Goal: Transaction & Acquisition: Book appointment/travel/reservation

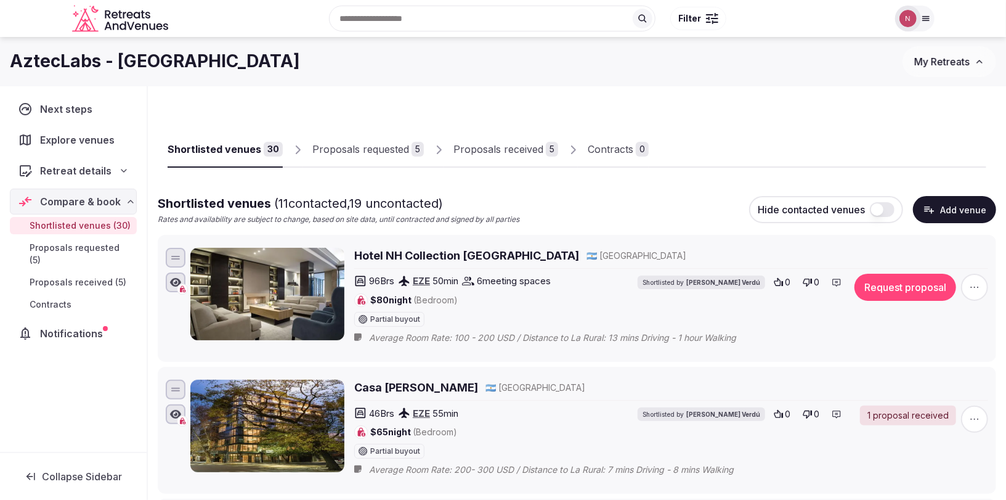
click at [928, 65] on span "My Retreats" at bounding box center [941, 61] width 55 height 12
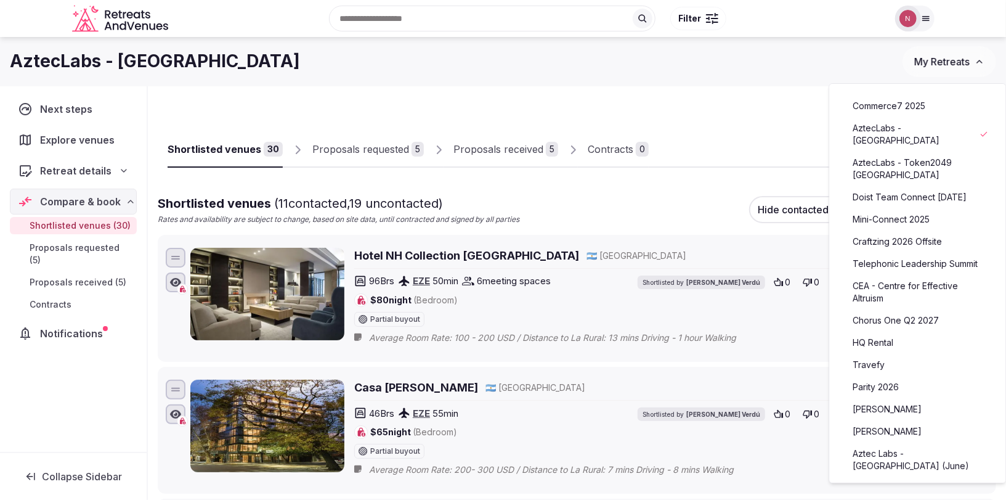
click at [836, 81] on div "AztecLabs - Buenos Aires My Retreats" at bounding box center [503, 61] width 1006 height 49
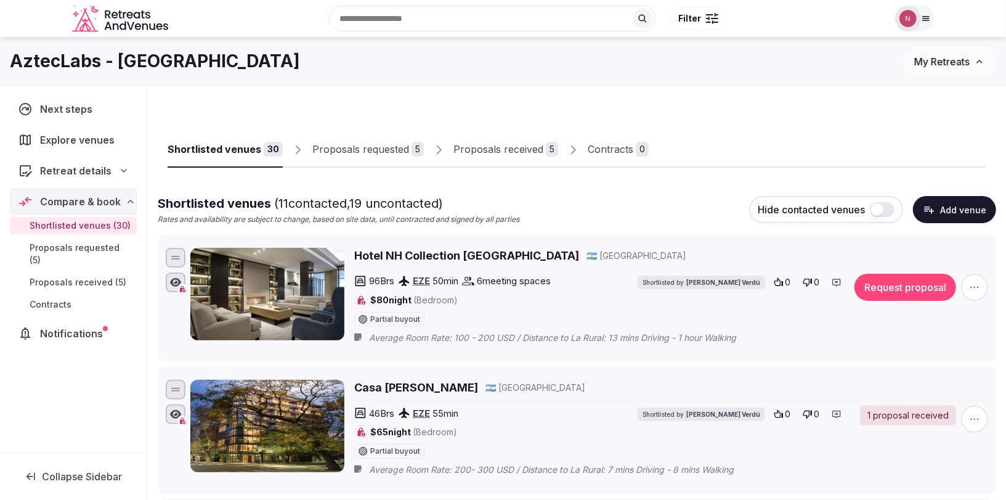
click at [922, 20] on icon at bounding box center [926, 19] width 10 height 10
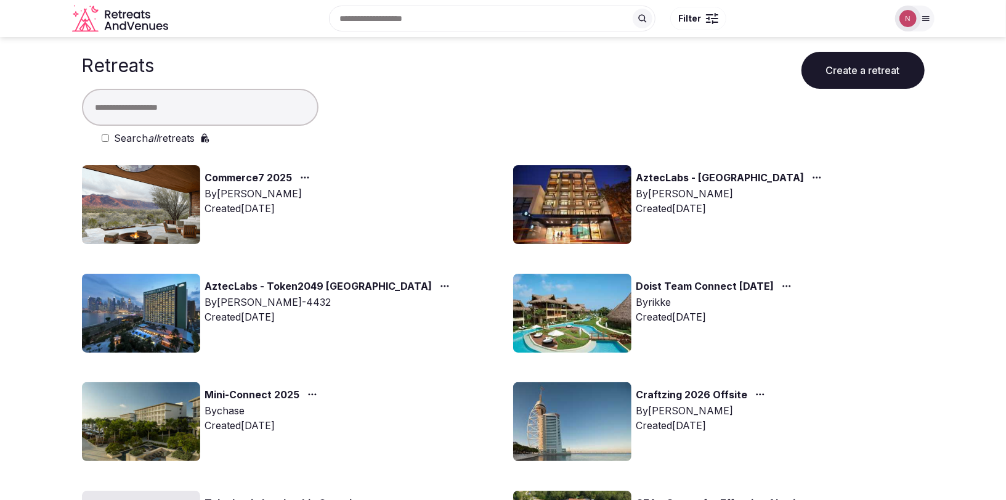
click at [241, 99] on input "text" at bounding box center [200, 107] width 237 height 37
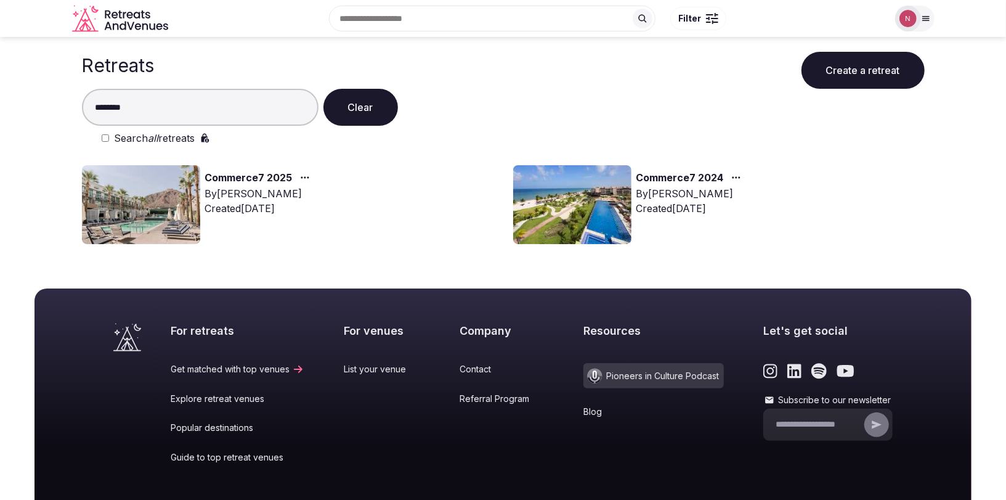
type input "********"
click at [136, 203] on img at bounding box center [141, 204] width 118 height 79
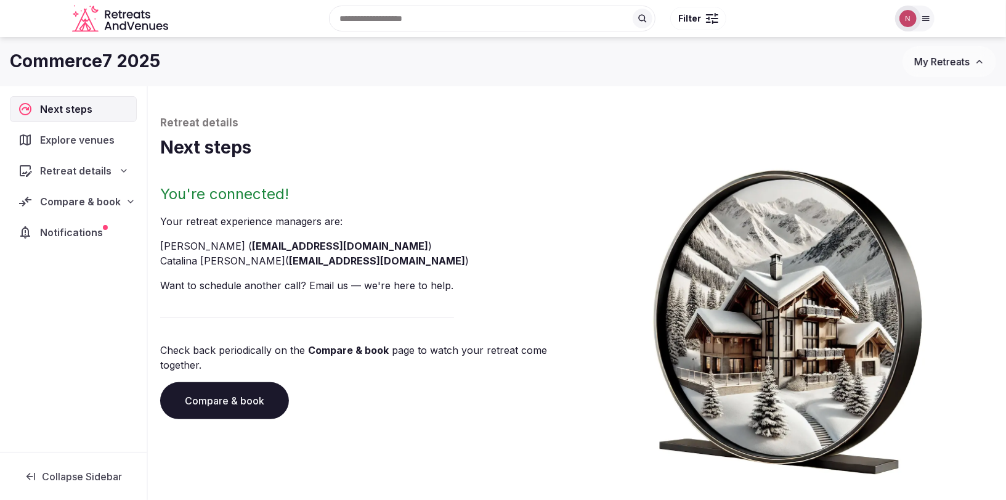
click at [67, 202] on span "Compare & book" at bounding box center [80, 201] width 81 height 15
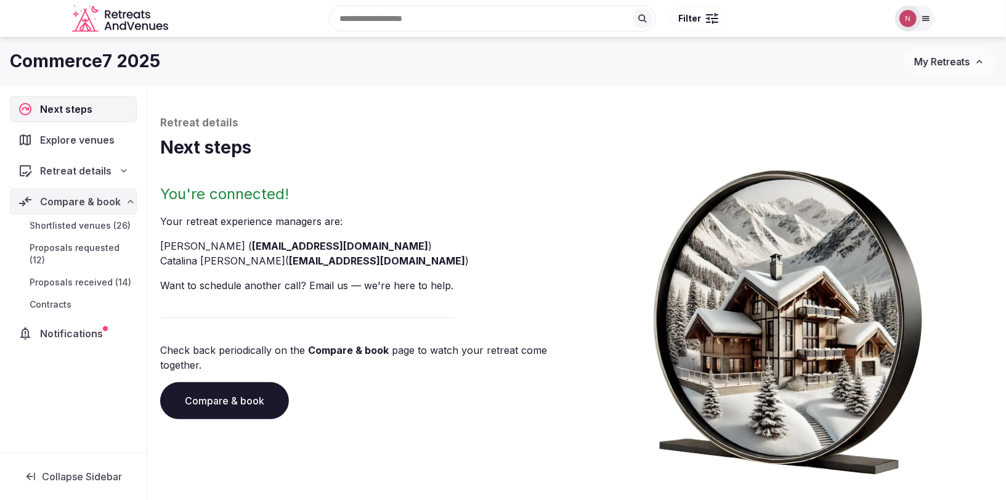
click at [79, 276] on span "Proposals received (14)" at bounding box center [81, 282] width 102 height 12
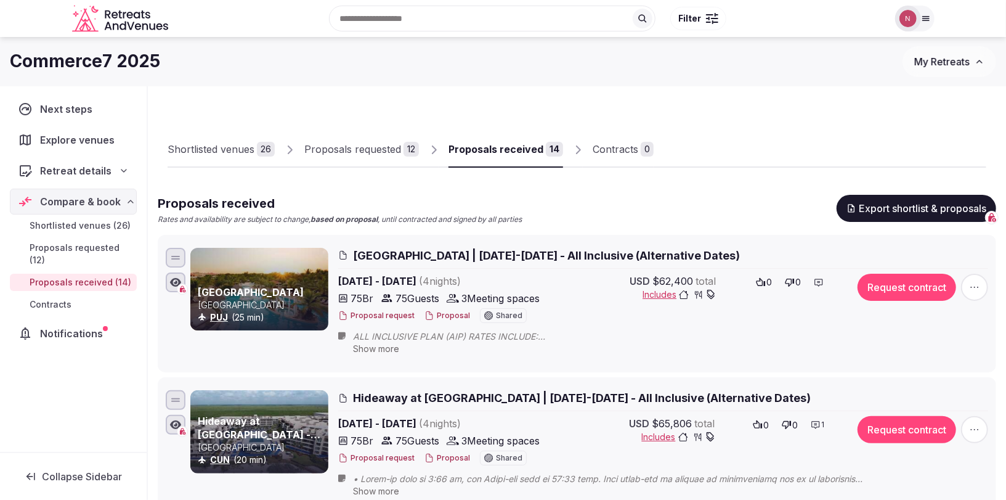
click at [232, 152] on div "Shortlisted venues" at bounding box center [211, 149] width 87 height 15
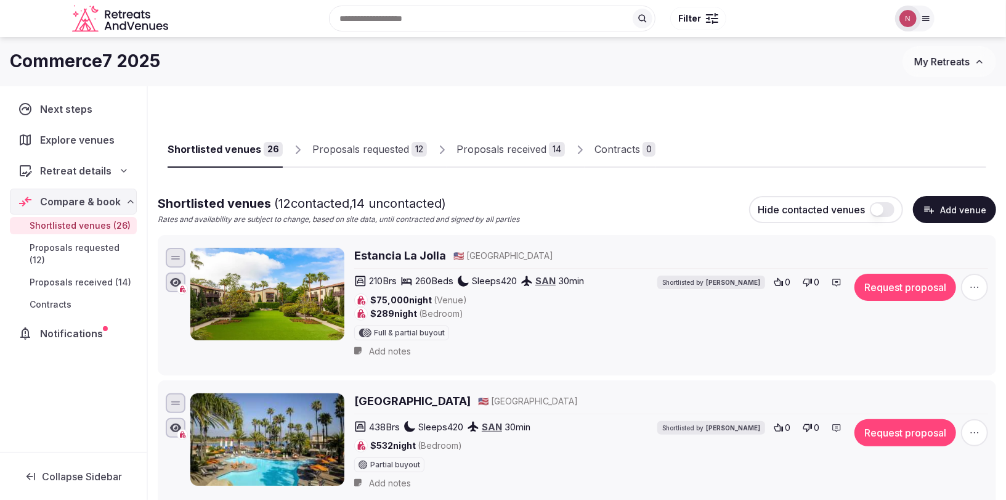
click at [492, 145] on div "Proposals received" at bounding box center [502, 149] width 90 height 15
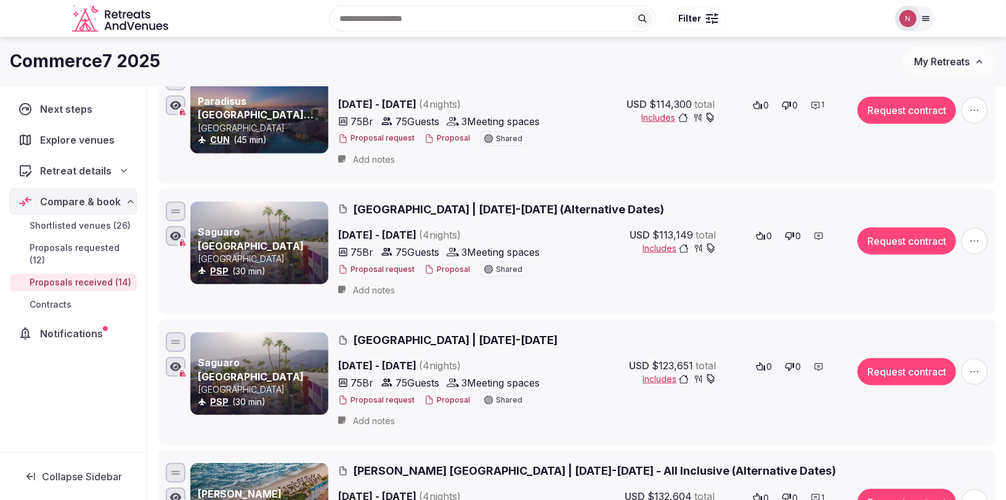
scroll to position [460, 0]
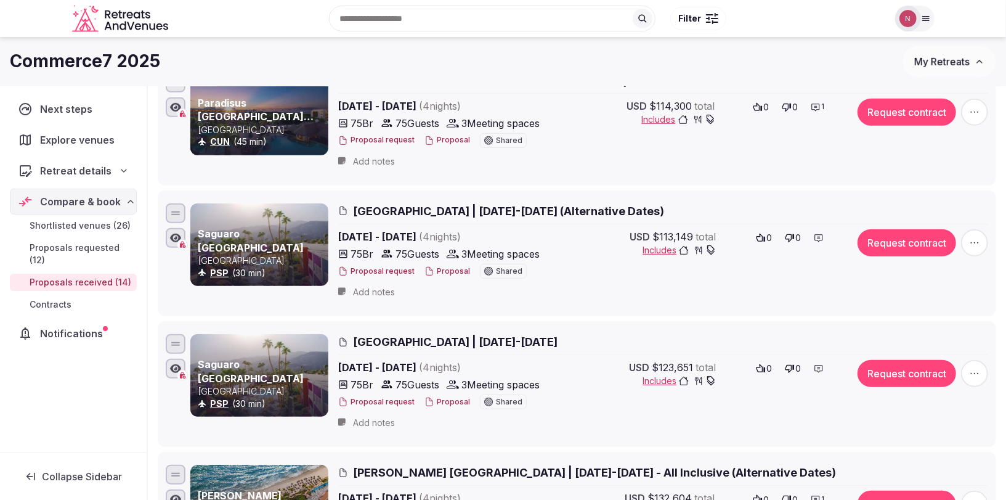
click at [443, 267] on button "Proposal" at bounding box center [448, 271] width 46 height 10
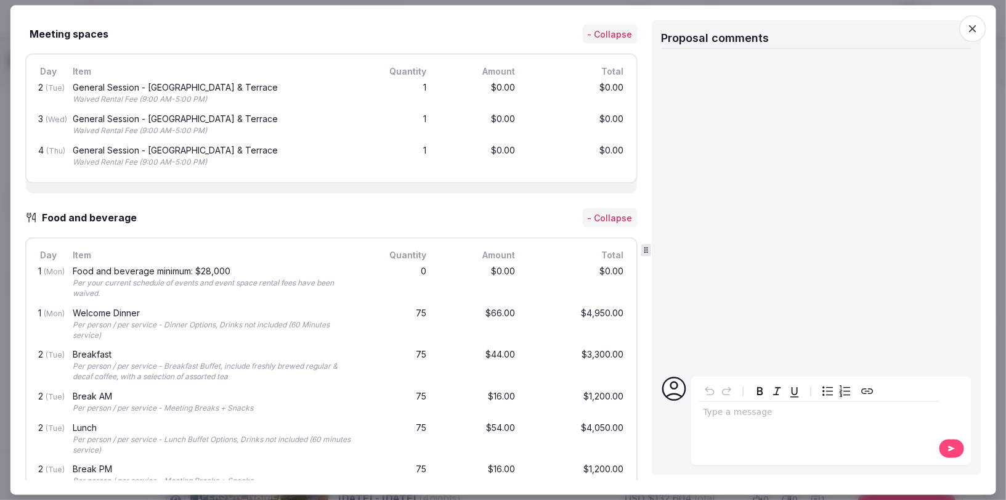
scroll to position [1034, 0]
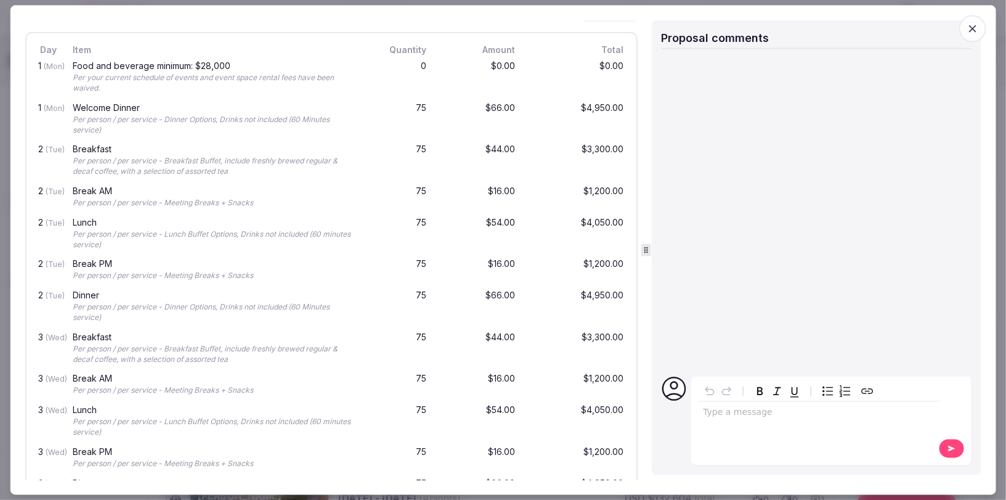
click at [977, 29] on icon "button" at bounding box center [973, 28] width 12 height 12
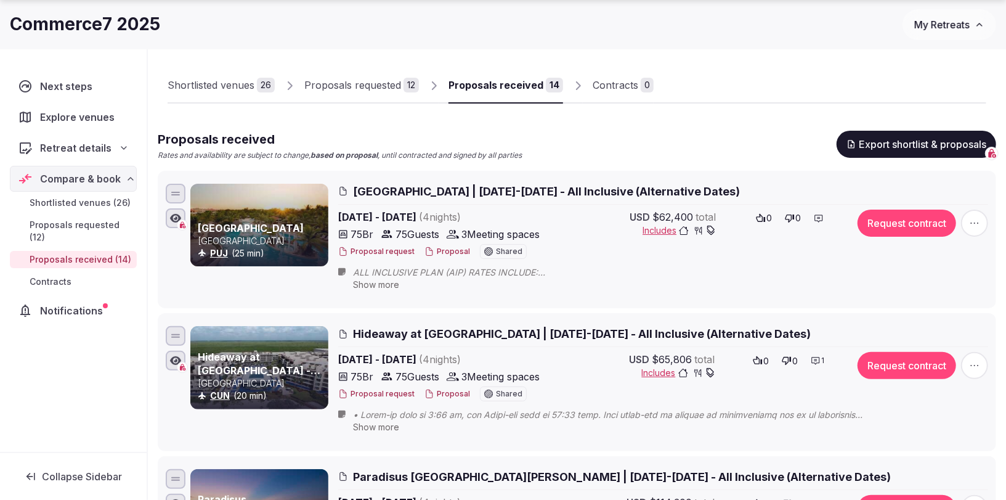
scroll to position [91, 0]
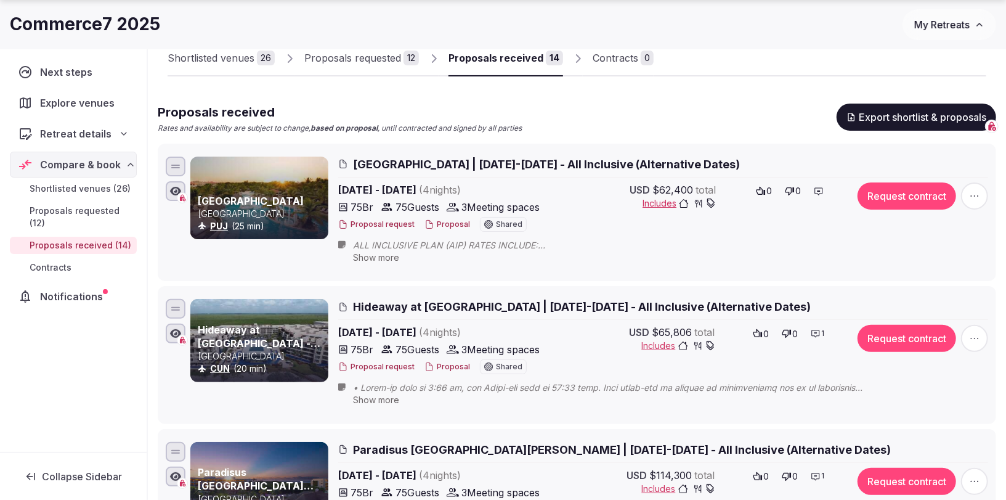
click at [361, 257] on span "Show more" at bounding box center [376, 257] width 46 height 10
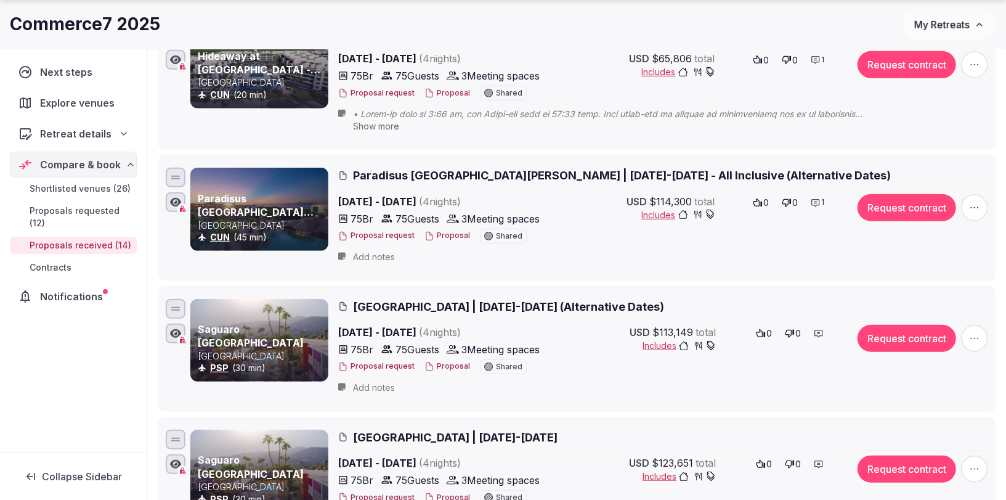
scroll to position [507, 0]
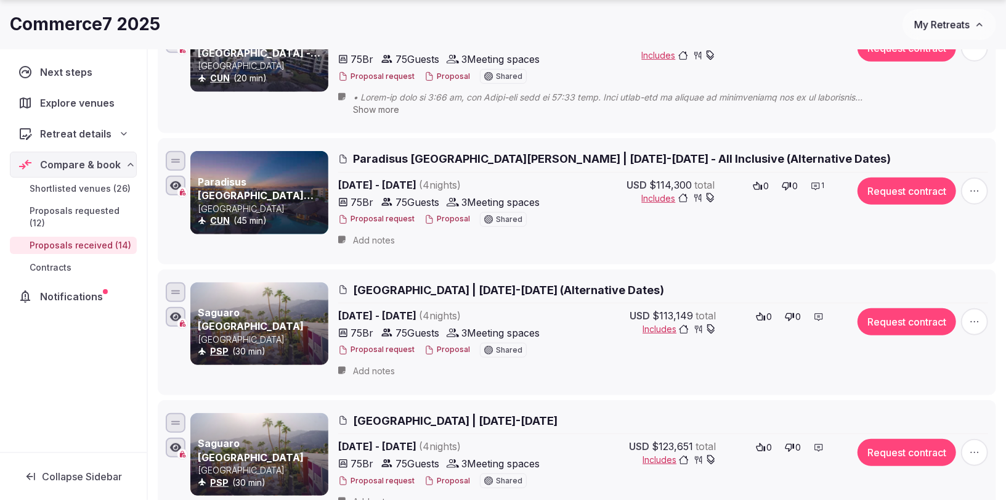
click at [817, 184] on icon at bounding box center [816, 186] width 10 height 10
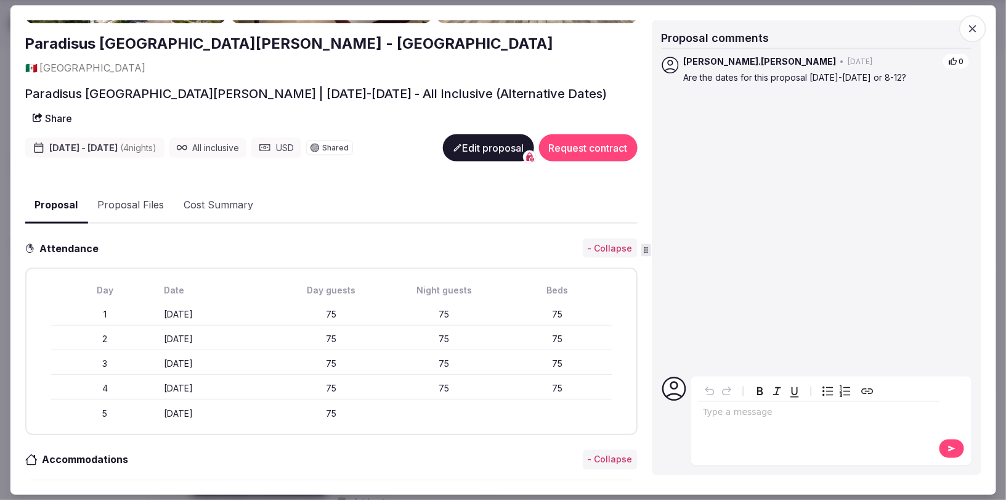
scroll to position [41, 0]
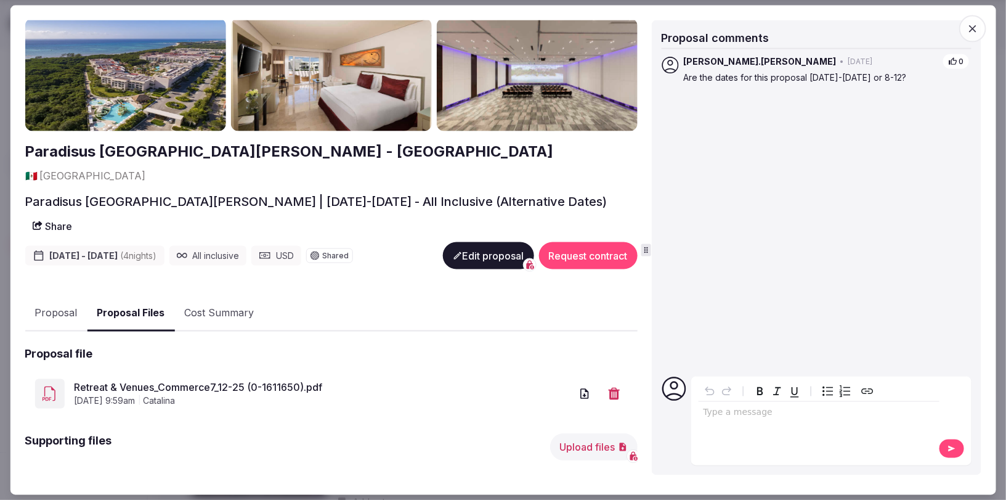
click at [174, 380] on link "Retreat & Venues_Commerce7_12-25 (0-1611650).pdf" at bounding box center [322, 387] width 497 height 15
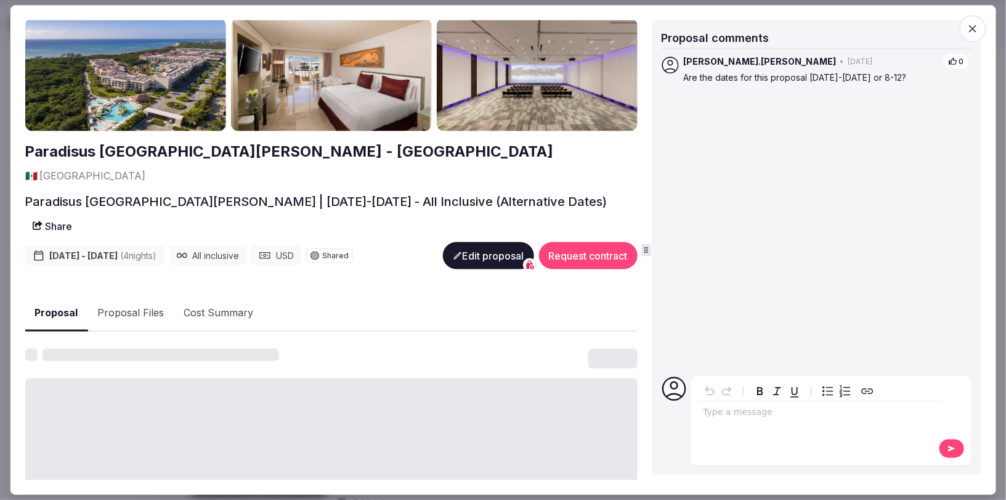
click at [59, 295] on button "Proposal" at bounding box center [56, 313] width 63 height 36
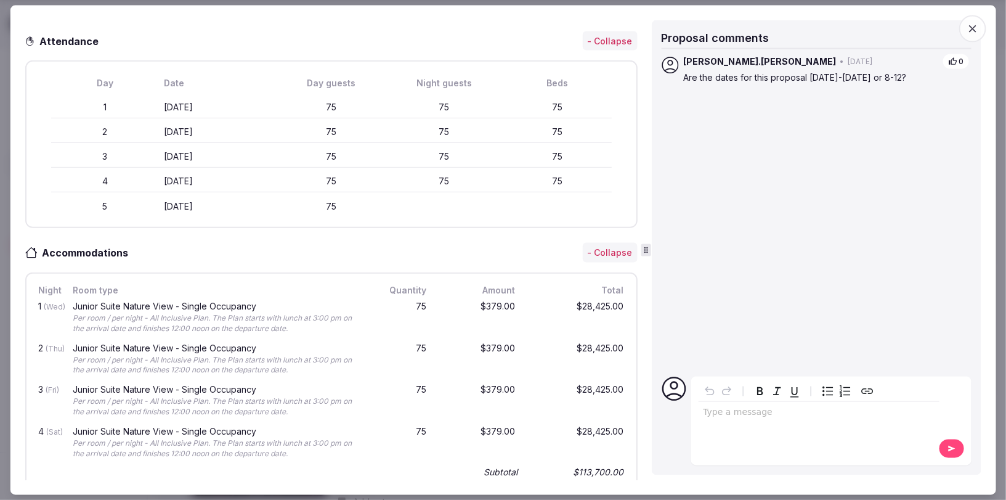
scroll to position [356, 0]
drag, startPoint x: 480, startPoint y: 264, endPoint x: 537, endPoint y: 263, distance: 57.3
click at [537, 298] on div "1 (Wed) Junior Suite Nature View - Single Occupancy Per room / per night - All …" at bounding box center [331, 319] width 590 height 42
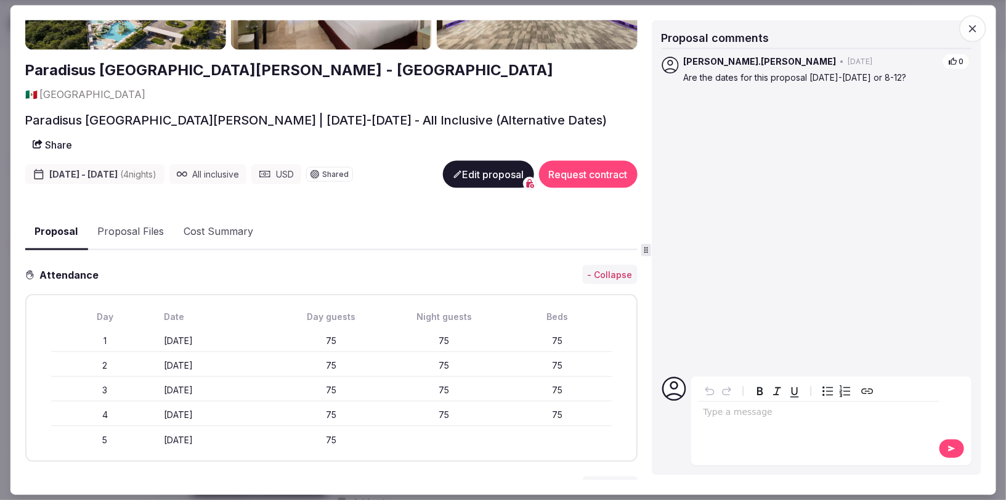
scroll to position [119, 0]
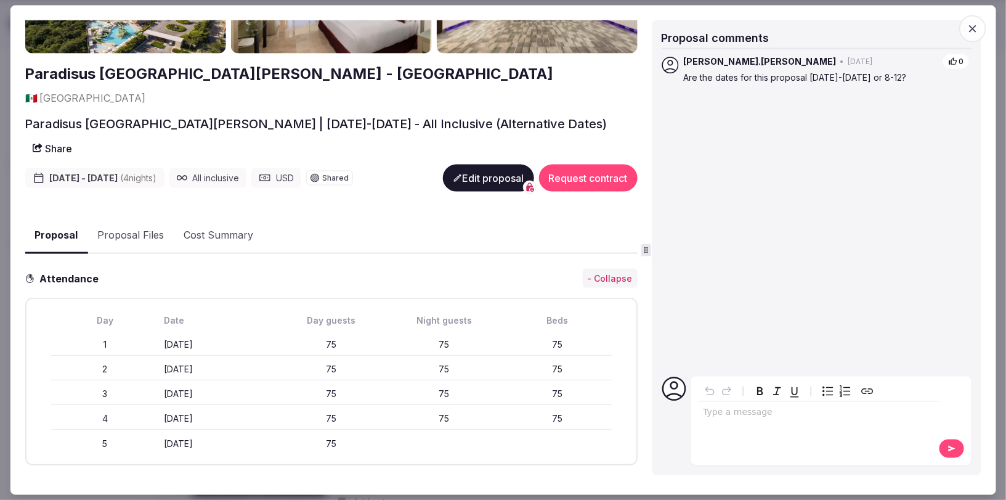
click at [477, 164] on button "Edit proposal" at bounding box center [487, 177] width 91 height 27
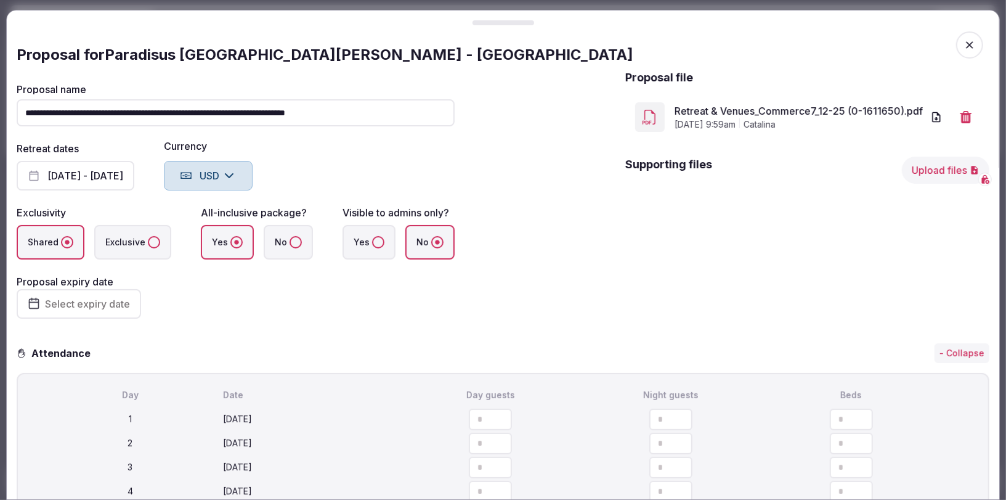
click at [971, 38] on span "button" at bounding box center [969, 44] width 27 height 27
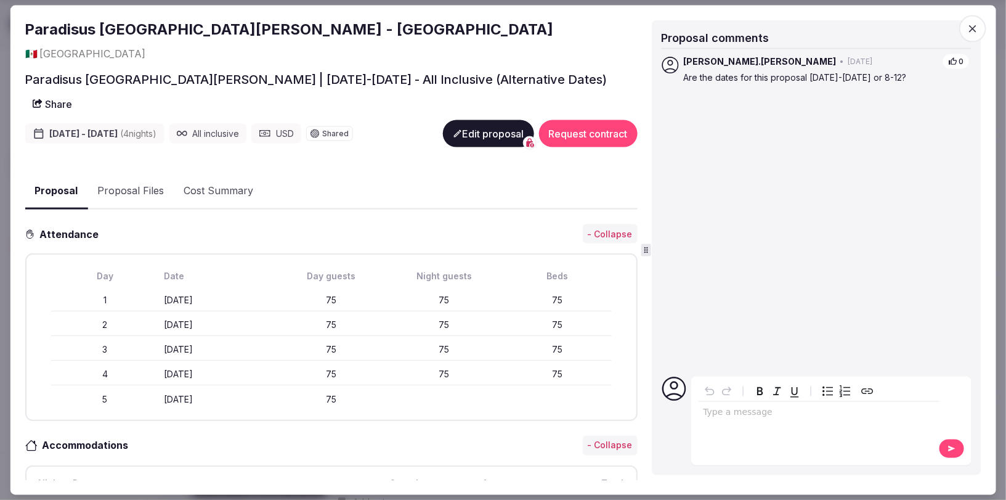
scroll to position [152, 0]
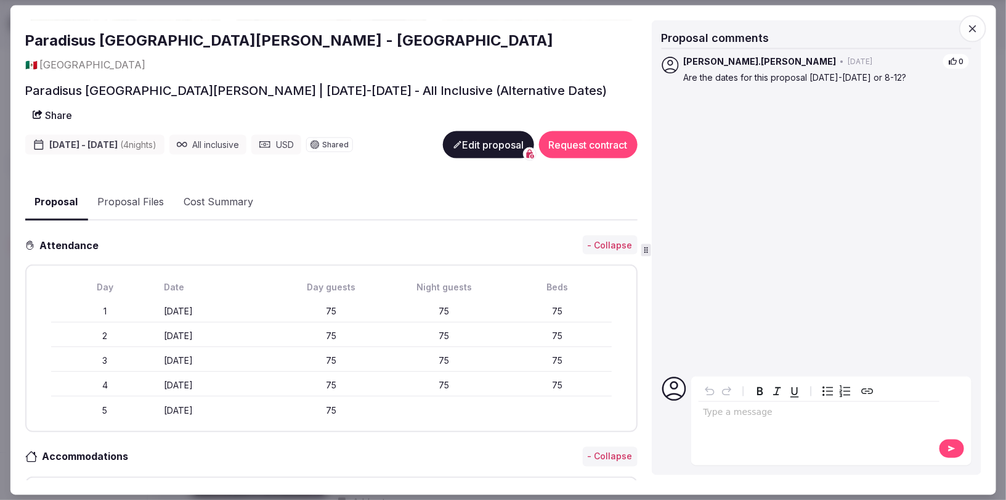
click at [977, 22] on icon "button" at bounding box center [973, 28] width 12 height 12
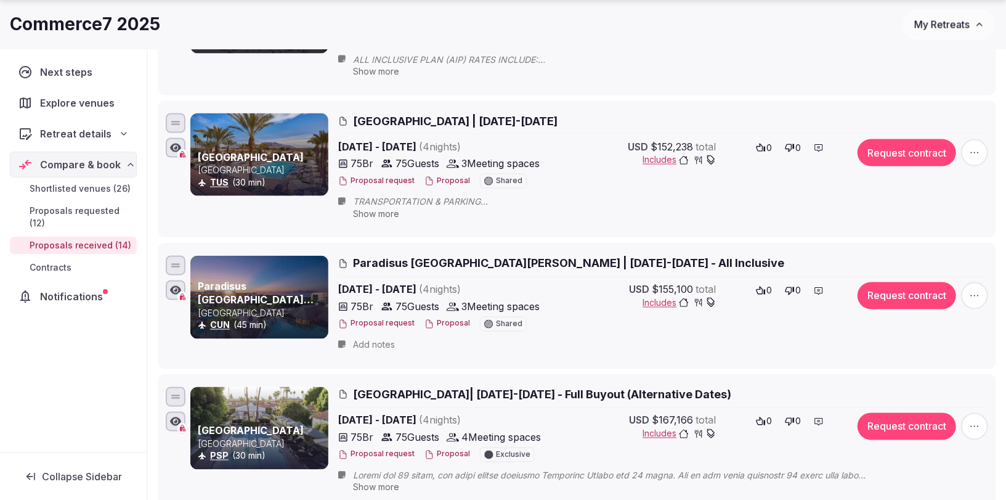
scroll to position [1505, 0]
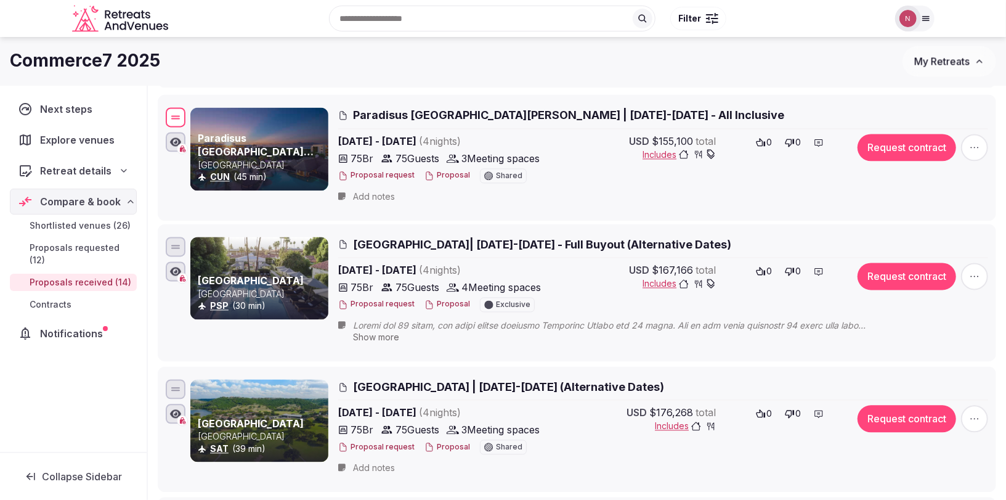
drag, startPoint x: 178, startPoint y: 108, endPoint x: 171, endPoint y: 117, distance: 11.0
click at [163, 113] on div "Paradisus [GEOGRAPHIC_DATA][PERSON_NAME] - [GEOGRAPHIC_DATA] [GEOGRAPHIC_DATA] …" at bounding box center [577, 157] width 828 height 105
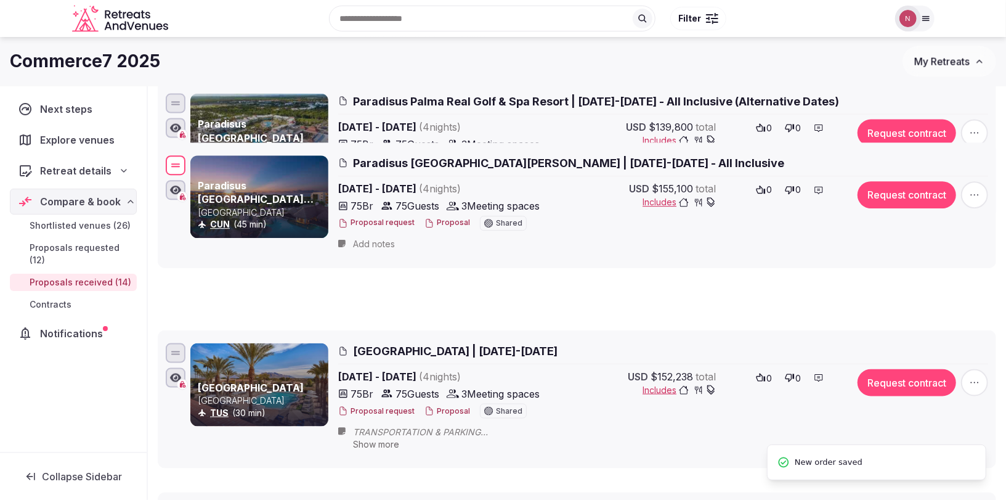
scroll to position [1221, 0]
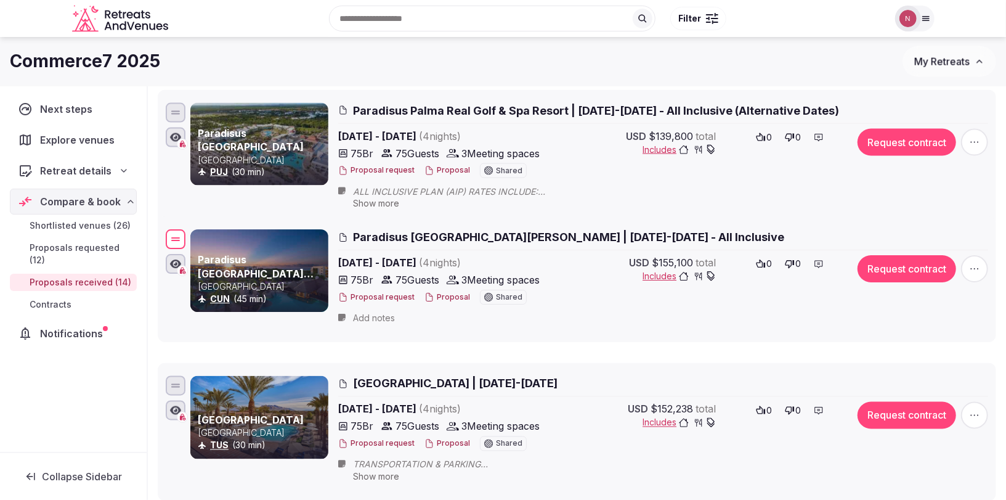
drag, startPoint x: 175, startPoint y: 235, endPoint x: 184, endPoint y: 236, distance: 8.7
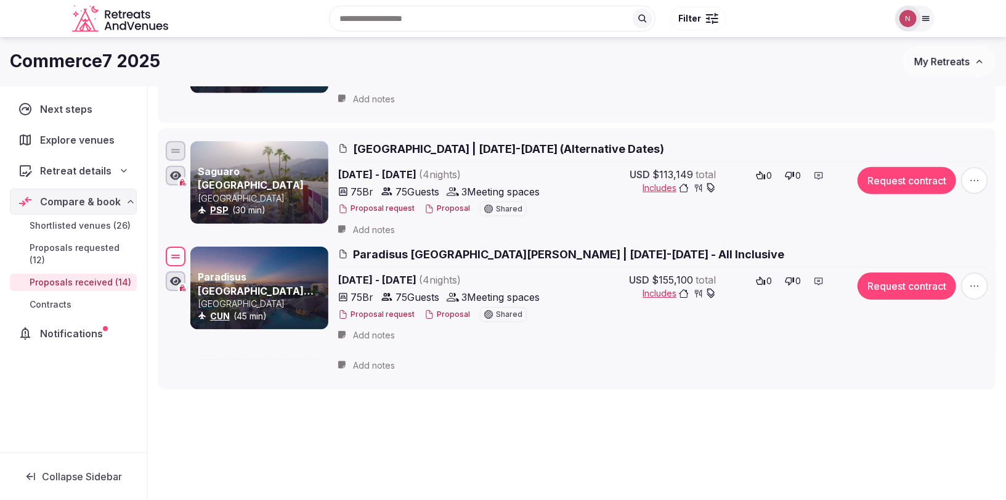
scroll to position [558, 0]
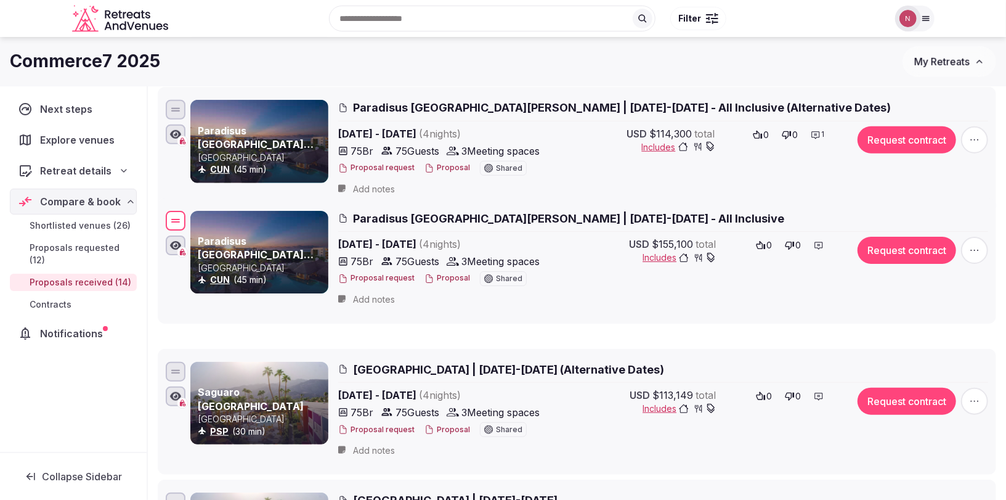
drag, startPoint x: 179, startPoint y: 248, endPoint x: 198, endPoint y: 217, distance: 36.3
click at [198, 217] on div "Paradisus [GEOGRAPHIC_DATA][PERSON_NAME] - [GEOGRAPHIC_DATA] [GEOGRAPHIC_DATA] …" at bounding box center [577, 260] width 828 height 105
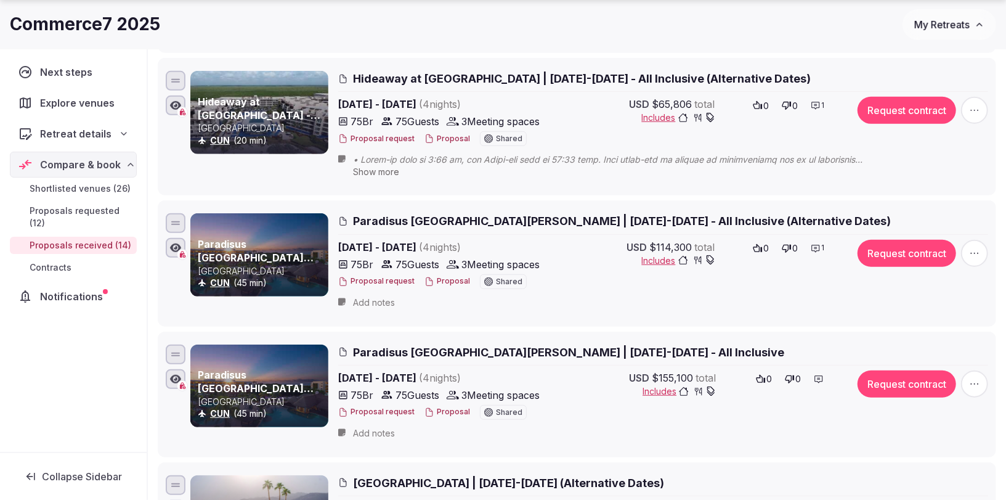
scroll to position [447, 0]
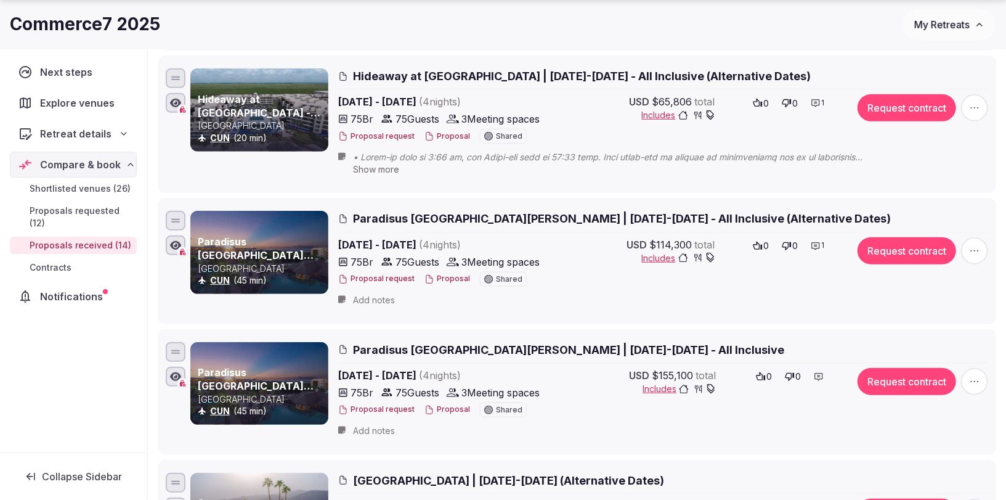
click at [539, 342] on span "Paradisus [GEOGRAPHIC_DATA][PERSON_NAME] | [DATE]-[DATE] - All Inclusive" at bounding box center [568, 349] width 431 height 15
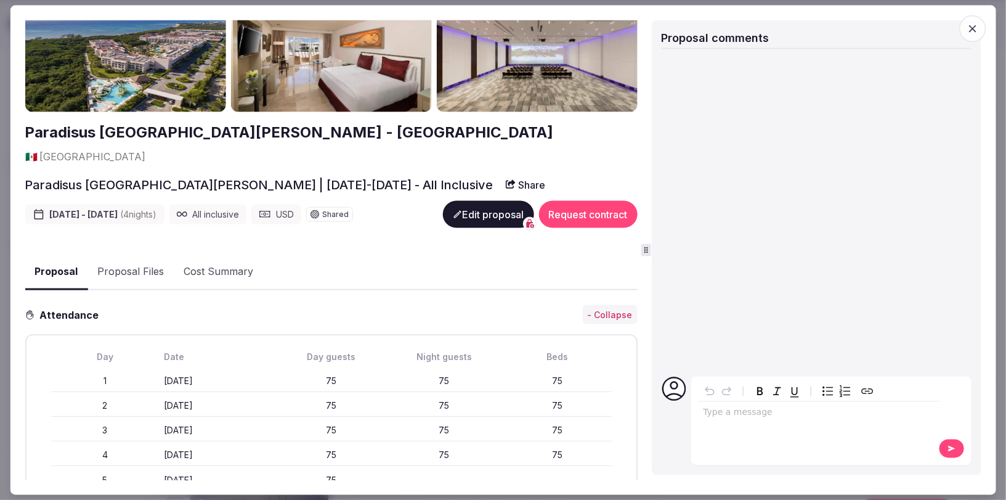
scroll to position [51, 0]
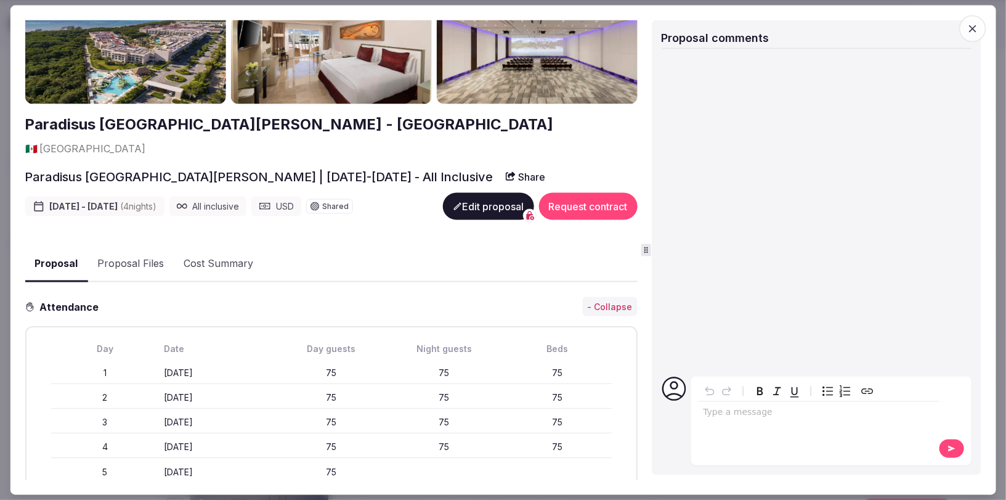
click at [973, 31] on icon "button" at bounding box center [973, 28] width 12 height 12
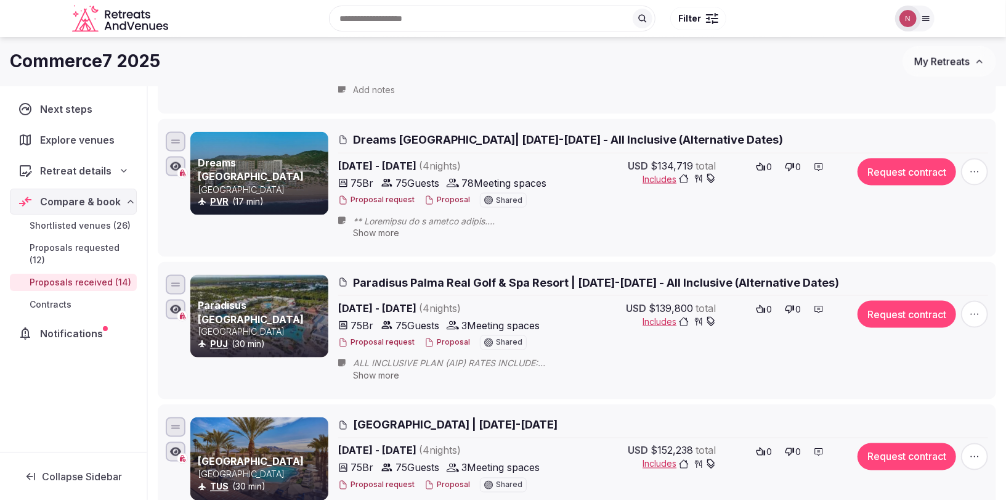
scroll to position [1154, 0]
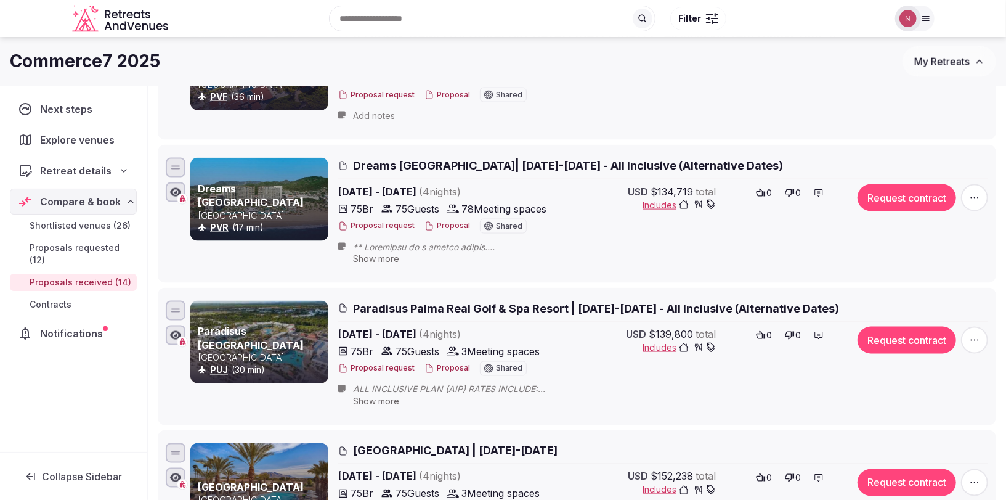
click at [372, 253] on span "Show more" at bounding box center [376, 258] width 46 height 10
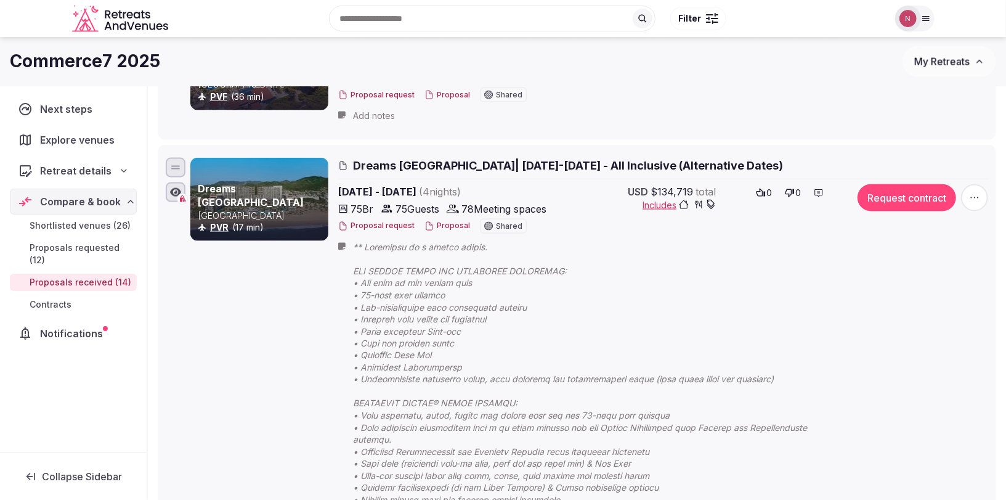
click at [386, 242] on span at bounding box center [592, 392] width 479 height 302
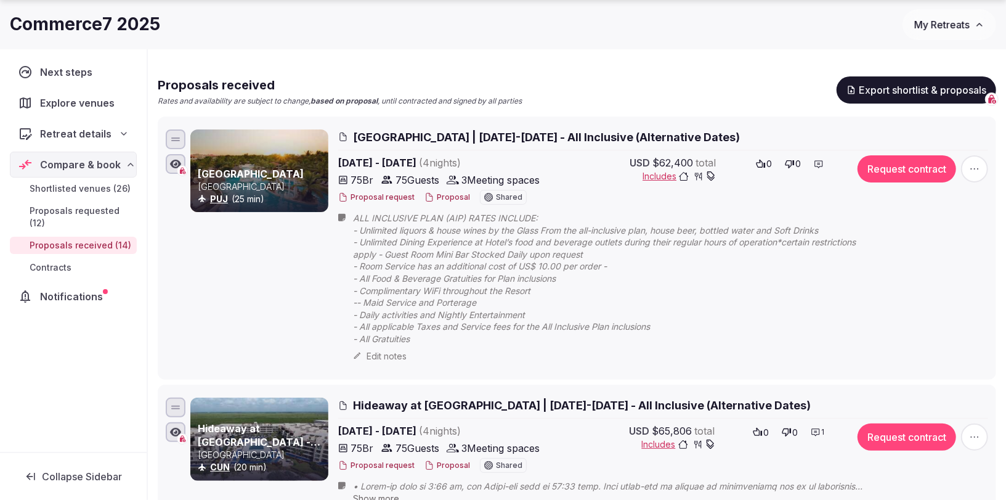
scroll to position [123, 0]
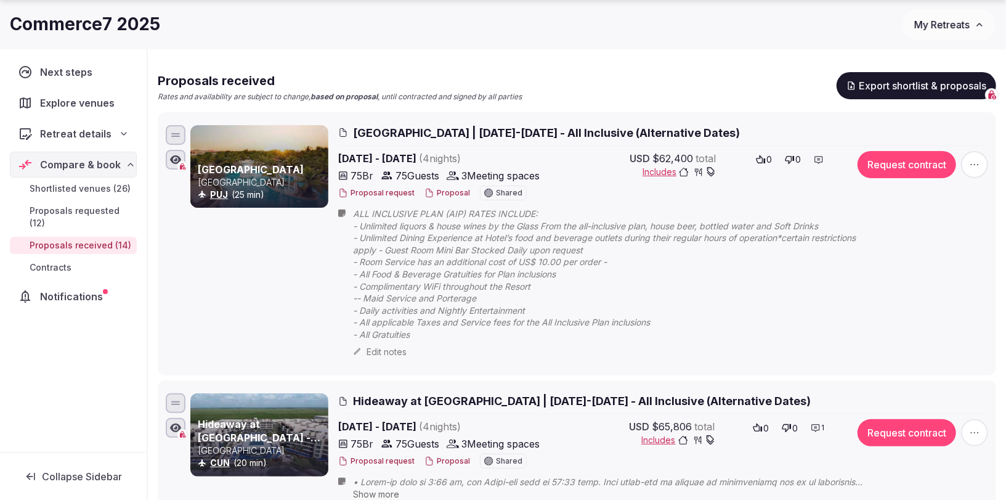
click at [0, 0] on icon at bounding box center [0, 0] width 0 height 0
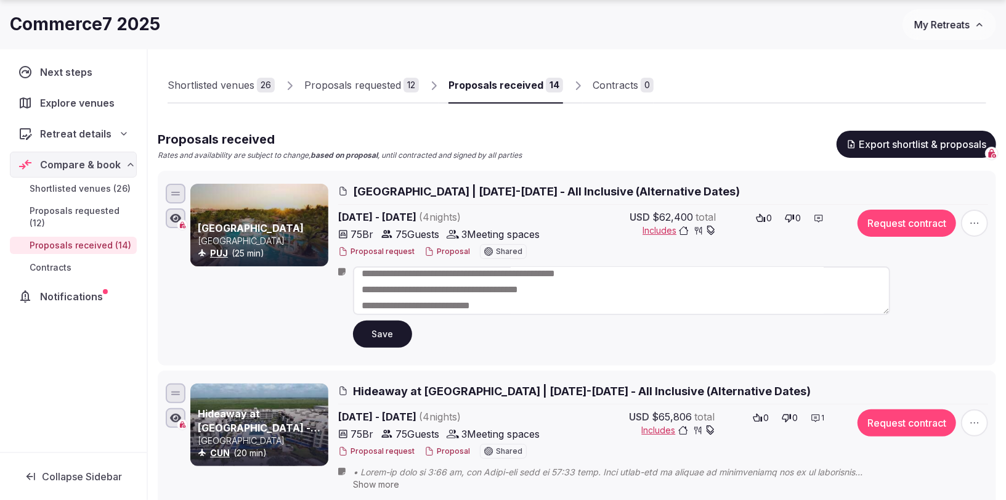
scroll to position [90, 0]
drag, startPoint x: 299, startPoint y: 317, endPoint x: 300, endPoint y: 310, distance: 6.8
click at [300, 317] on div "[GEOGRAPHIC_DATA] [GEOGRAPHIC_DATA] (25 min)" at bounding box center [259, 268] width 138 height 169
click at [0, 0] on icon at bounding box center [0, 0] width 0 height 0
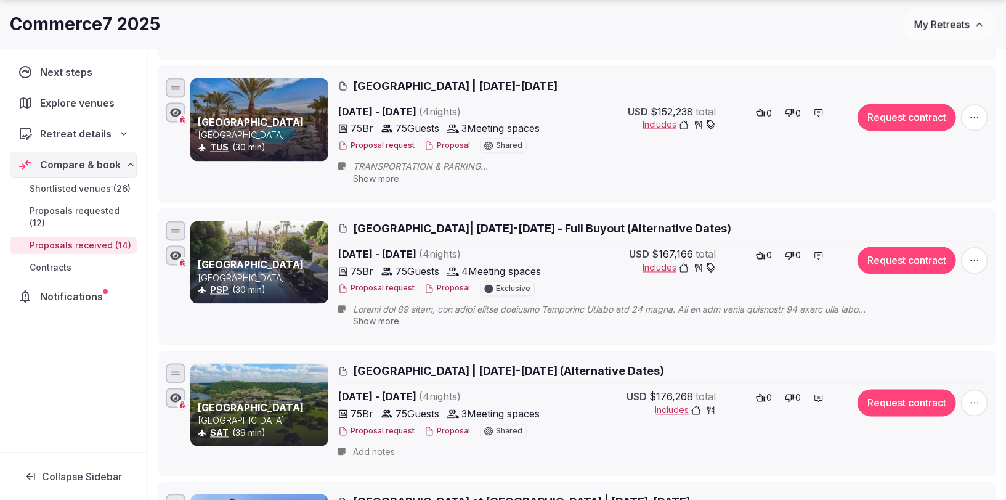
scroll to position [1471, 0]
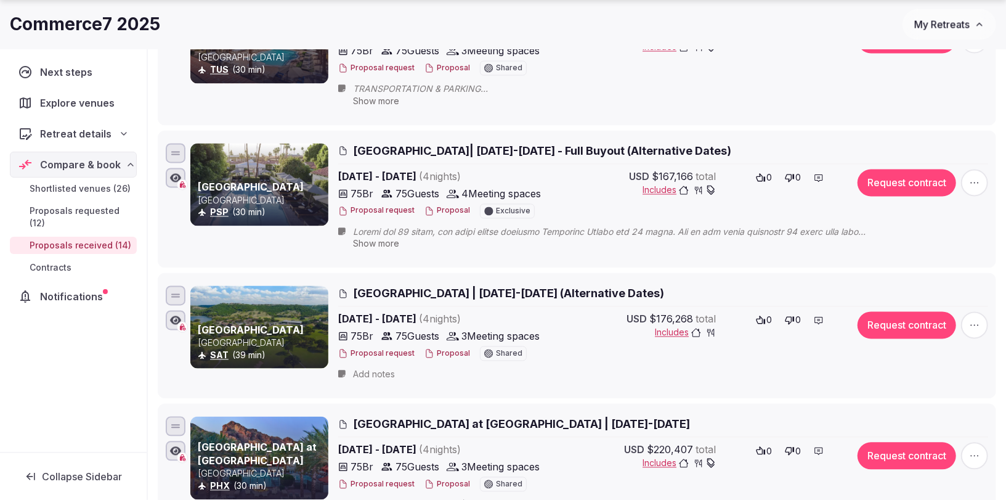
click at [436, 349] on button "Proposal" at bounding box center [448, 354] width 46 height 10
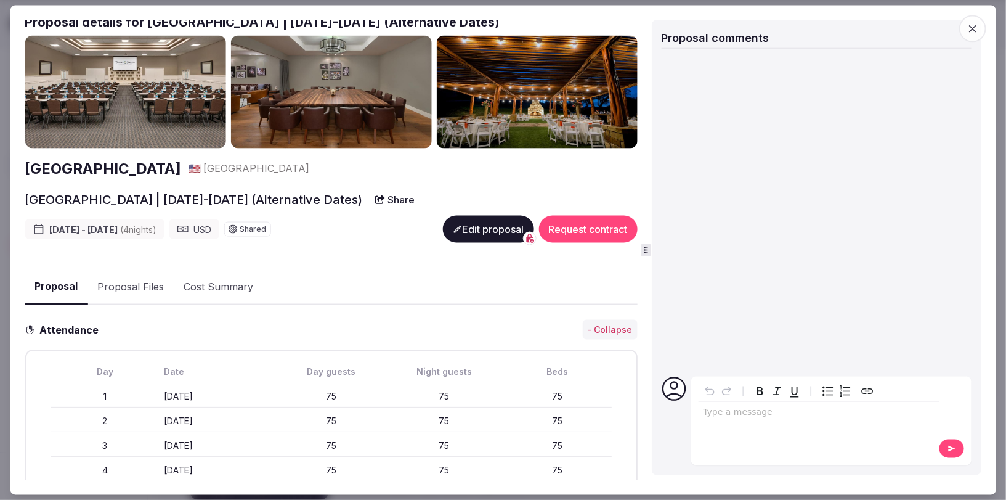
scroll to position [0, 0]
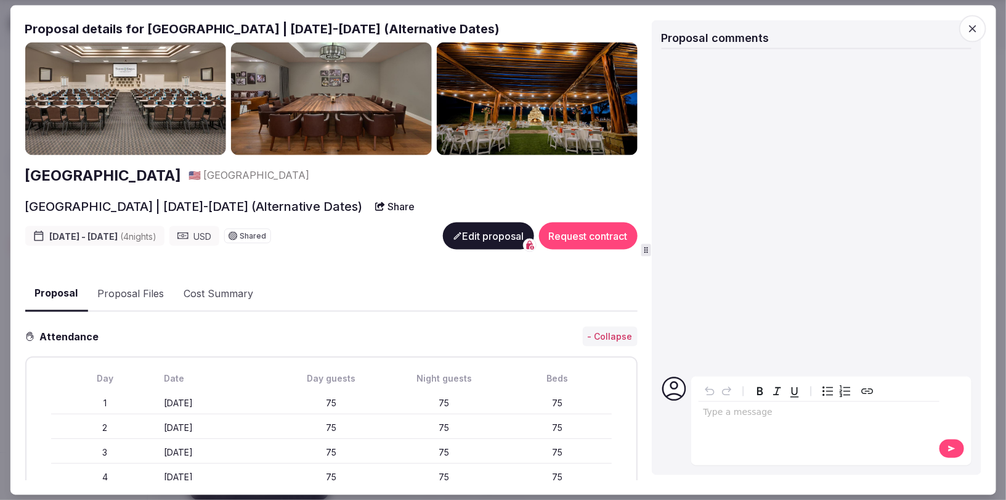
click at [974, 28] on icon "button" at bounding box center [972, 28] width 7 height 7
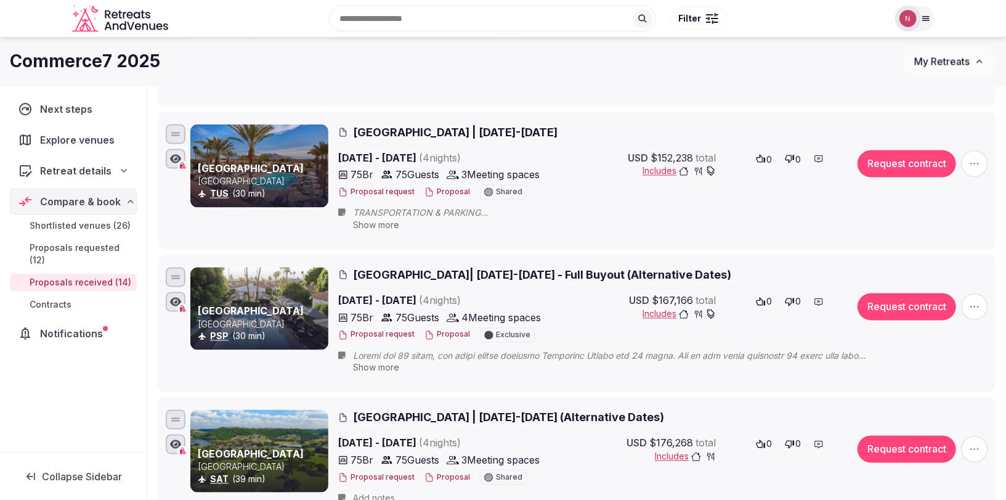
scroll to position [1346, 0]
click at [51, 224] on span "Shortlisted venues (26)" at bounding box center [80, 225] width 101 height 12
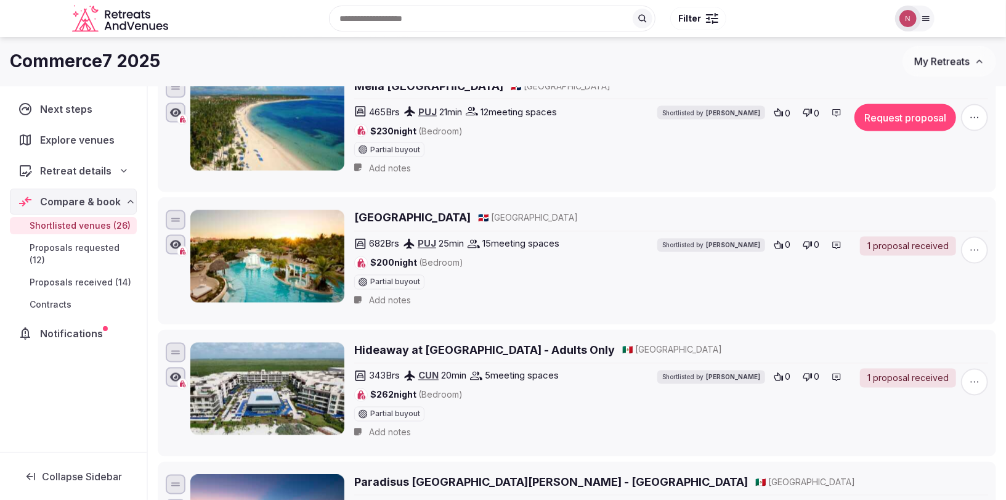
scroll to position [1291, 0]
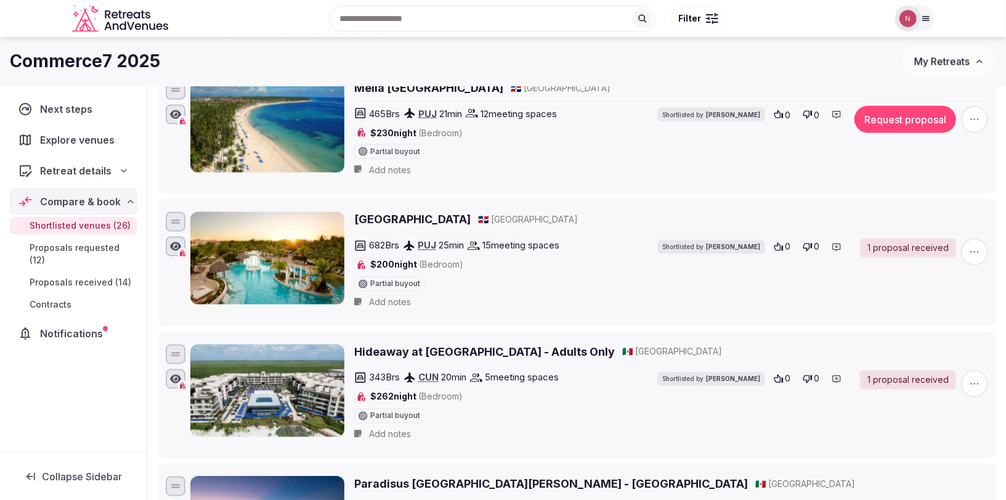
click at [898, 107] on button "Request proposal" at bounding box center [906, 119] width 102 height 27
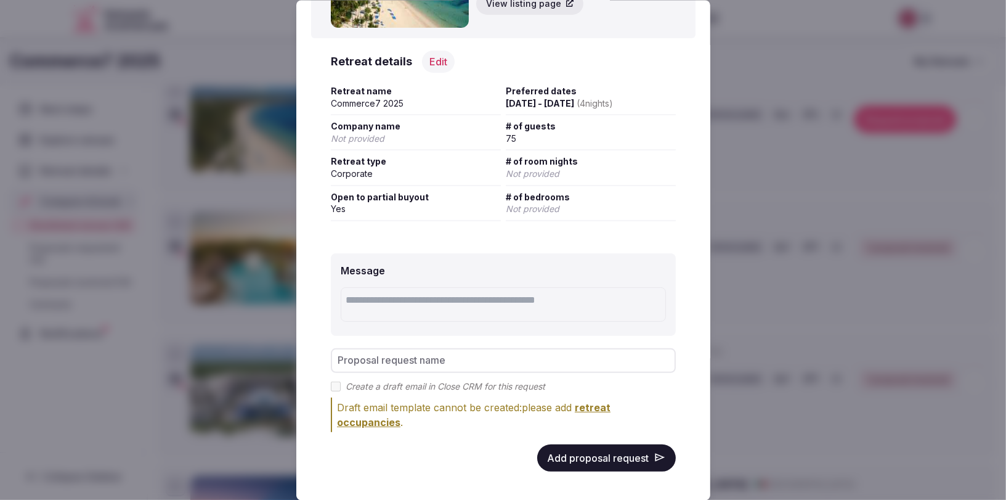
scroll to position [117, 0]
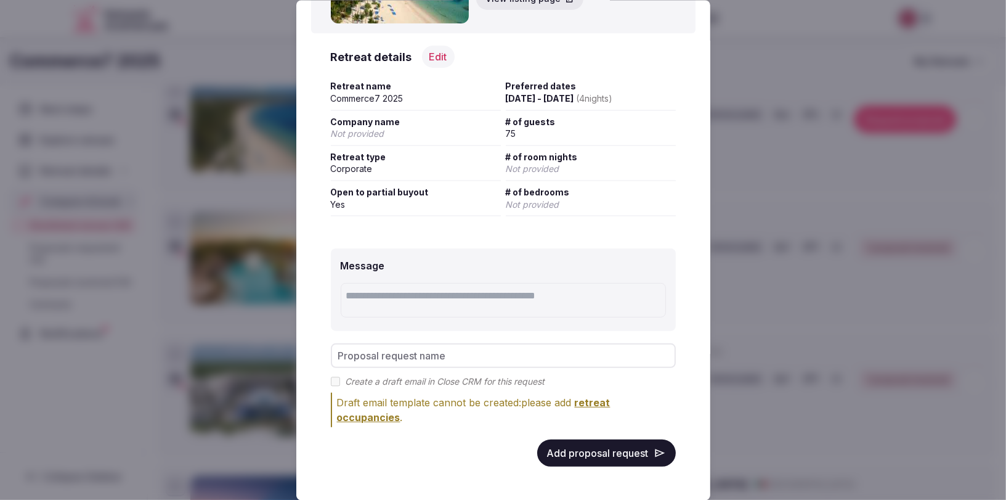
click at [579, 446] on button "Add proposal request" at bounding box center [606, 452] width 139 height 27
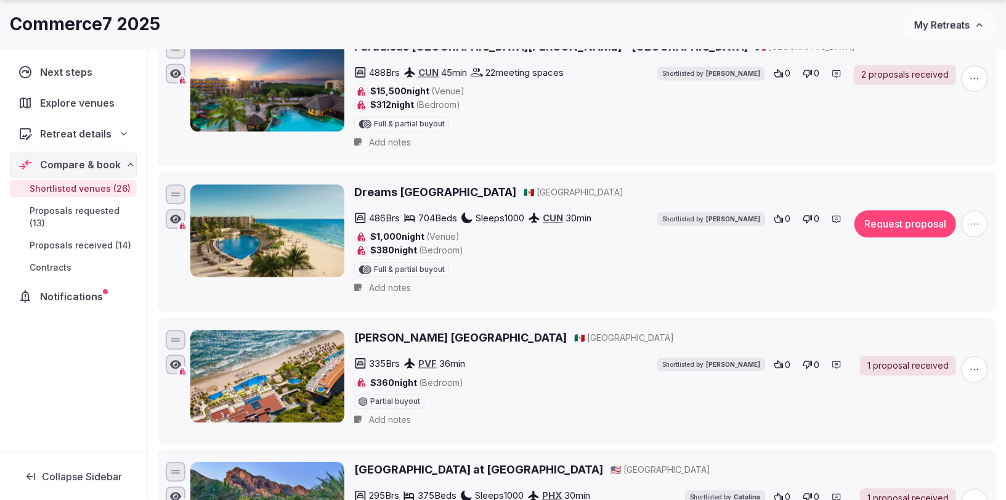
scroll to position [1730, 0]
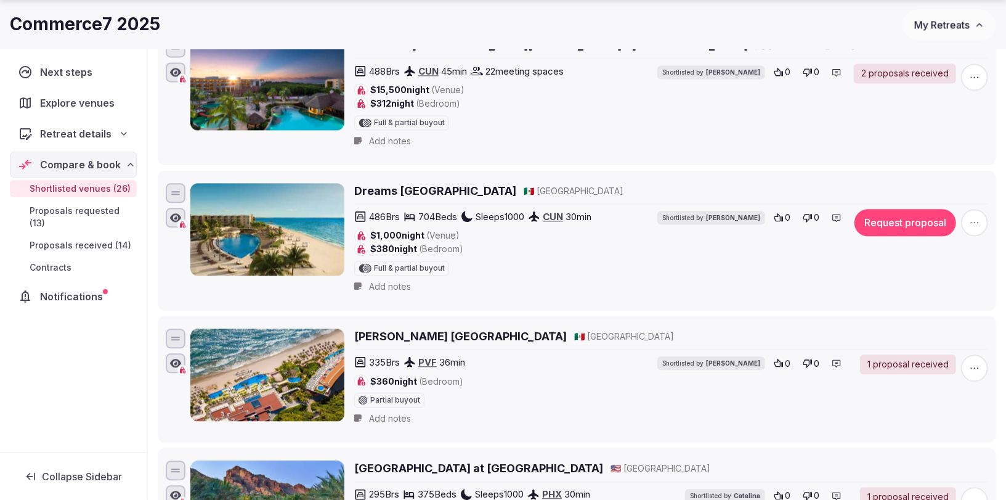
click at [898, 209] on button "Request proposal" at bounding box center [906, 222] width 102 height 27
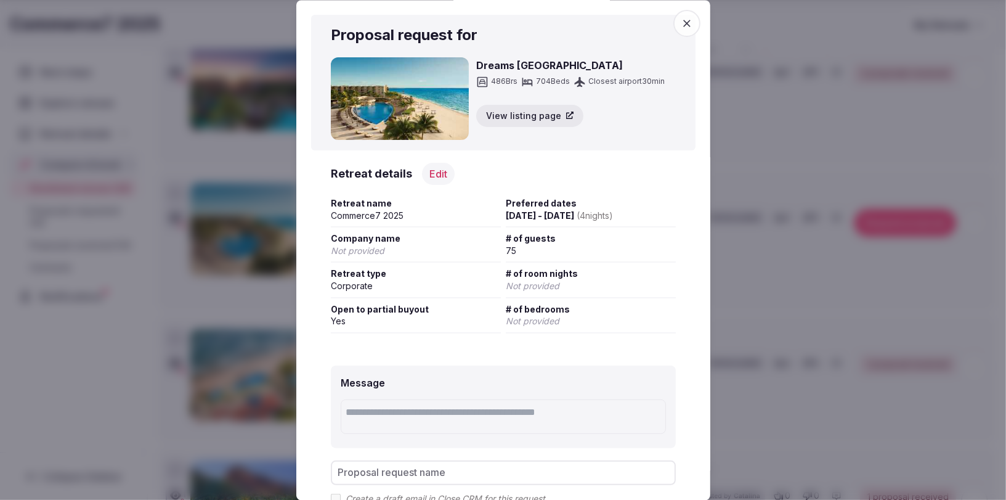
scroll to position [117, 0]
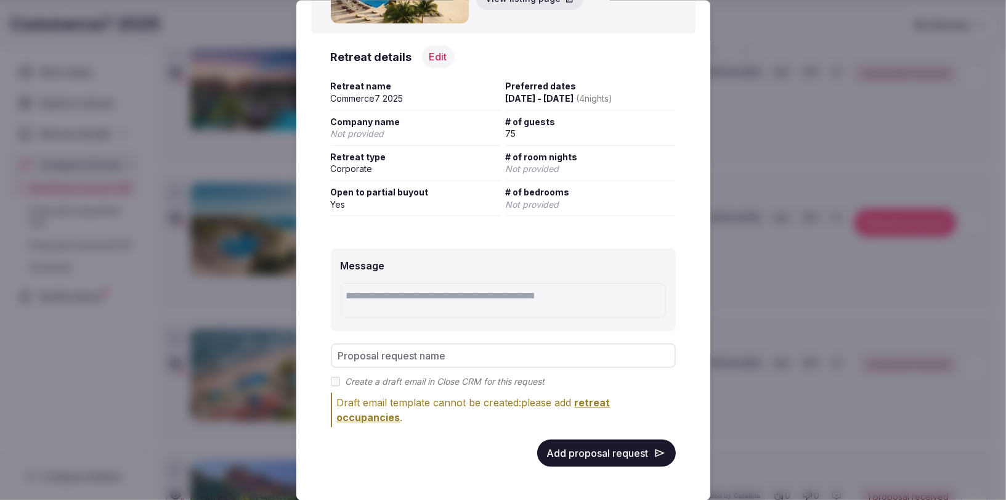
click at [590, 450] on button "Add proposal request" at bounding box center [606, 452] width 139 height 27
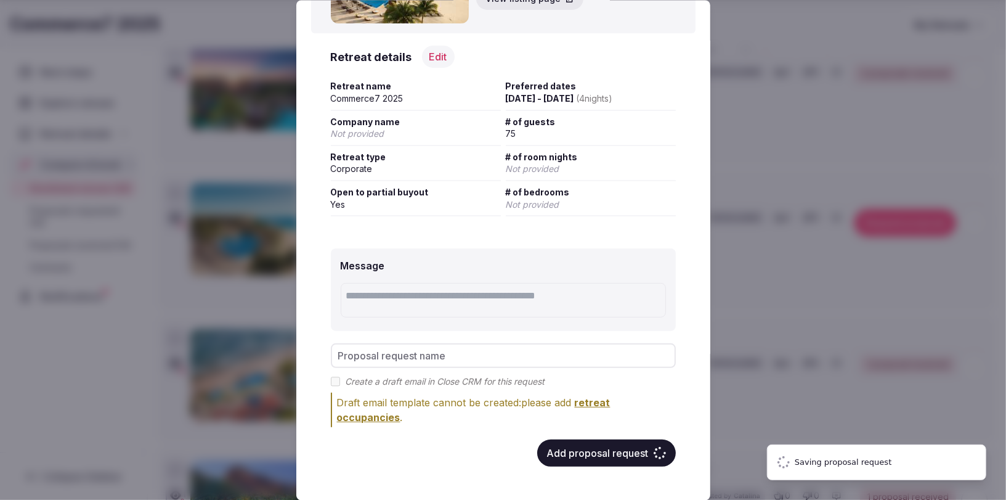
scroll to position [0, 0]
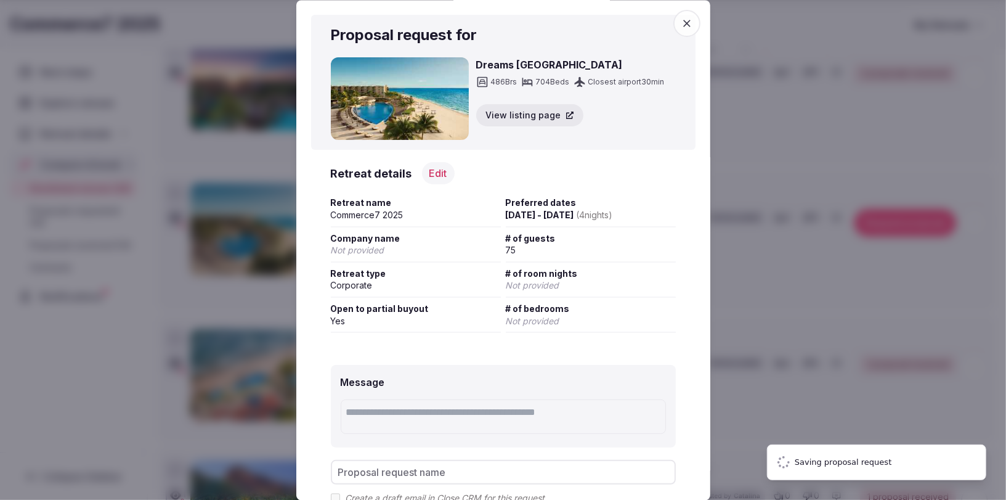
click at [682, 20] on div "Commerce7 2025" at bounding box center [456, 24] width 893 height 24
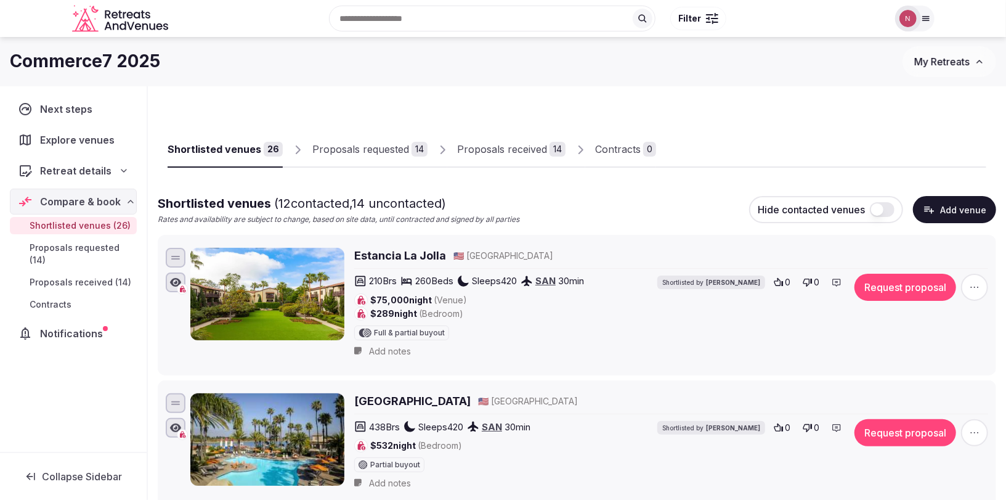
click at [333, 147] on div "Proposals requested" at bounding box center [360, 149] width 97 height 15
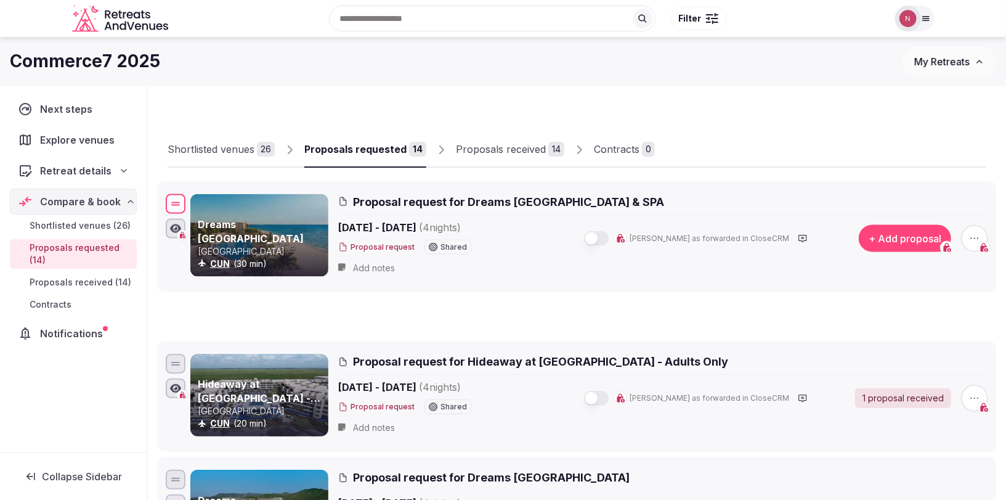
drag, startPoint x: 179, startPoint y: 290, endPoint x: 182, endPoint y: 207, distance: 82.6
click at [182, 207] on div at bounding box center [176, 203] width 20 height 20
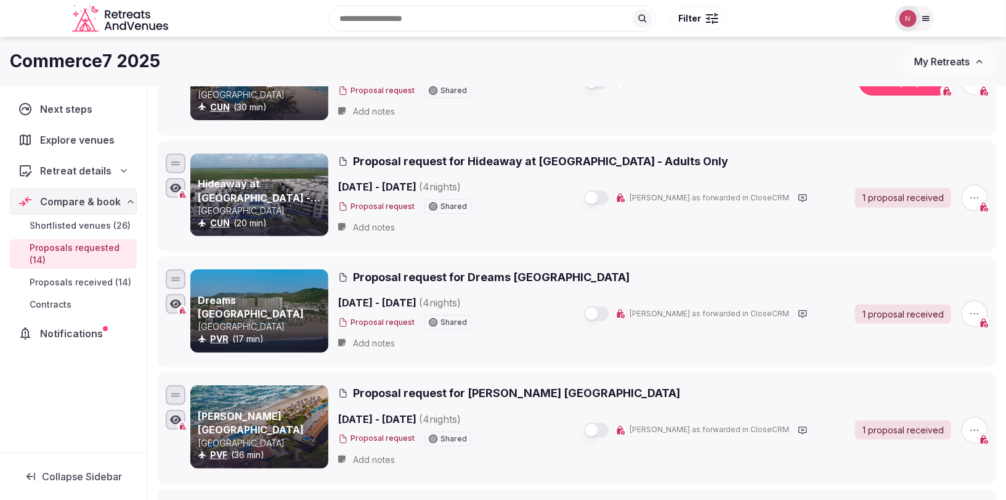
scroll to position [197, 0]
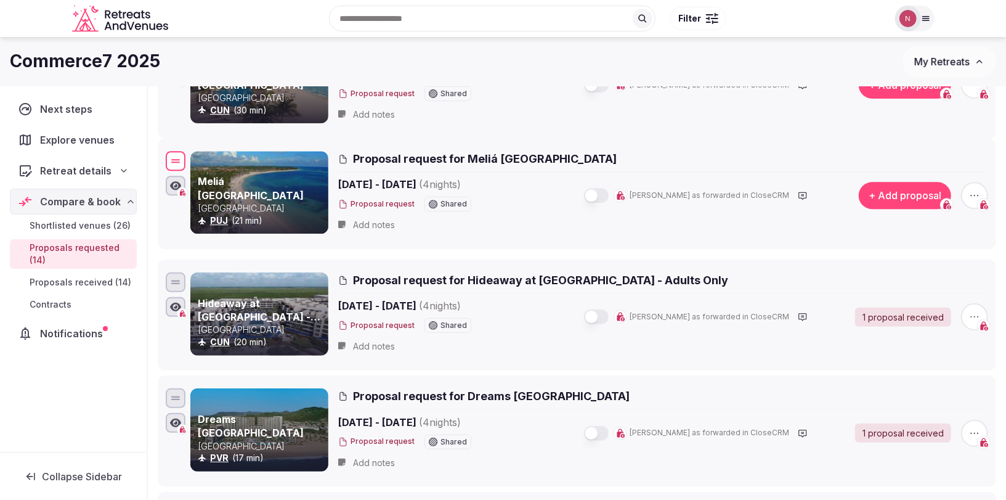
drag, startPoint x: 174, startPoint y: 251, endPoint x: 164, endPoint y: 159, distance: 92.3
click at [164, 159] on div "[GEOGRAPHIC_DATA] [GEOGRAPHIC_DATA] PUJ (21 min) Proposal request for [PERSON_N…" at bounding box center [577, 194] width 828 height 90
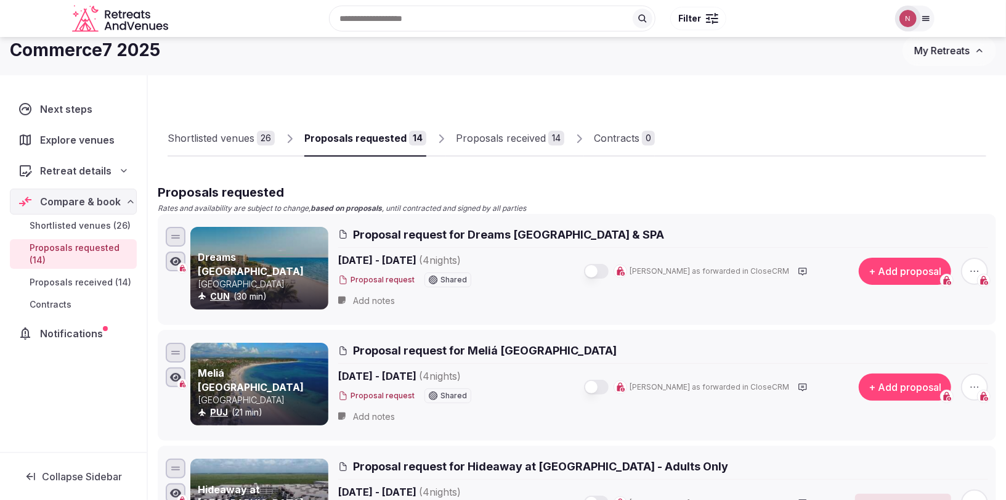
scroll to position [0, 0]
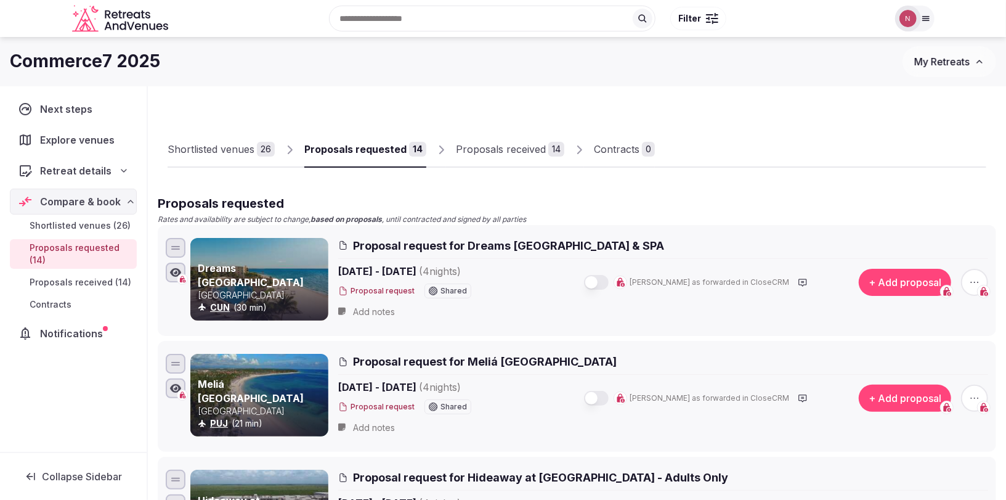
click at [495, 150] on div "Proposals received" at bounding box center [501, 149] width 90 height 15
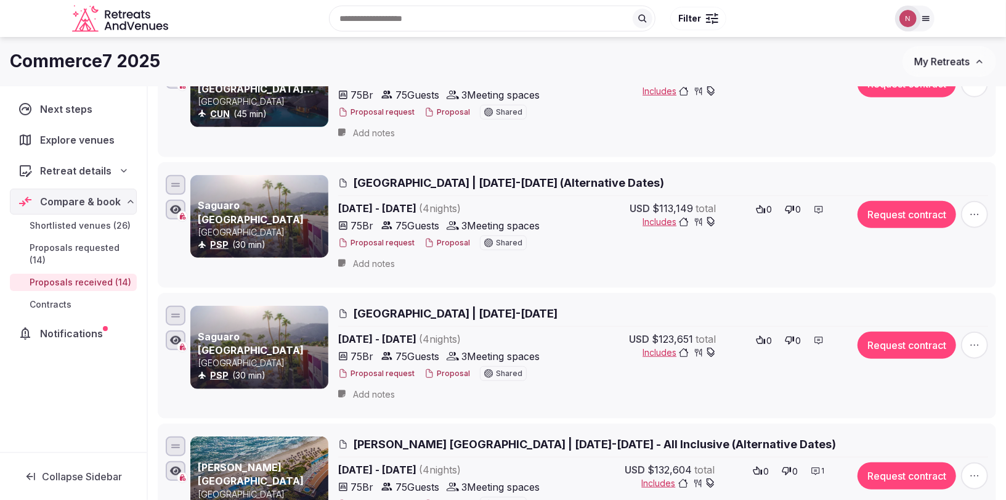
scroll to position [607, 0]
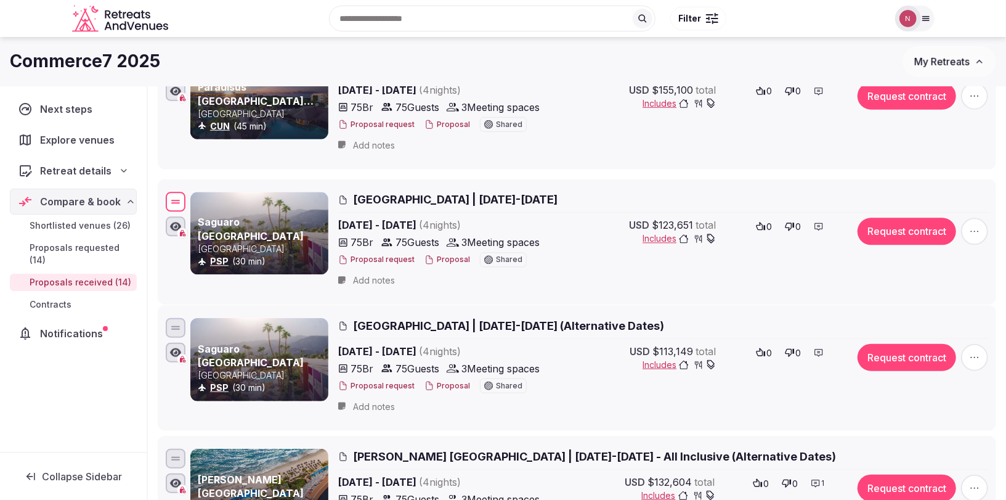
drag, startPoint x: 173, startPoint y: 324, endPoint x: 149, endPoint y: 200, distance: 126.8
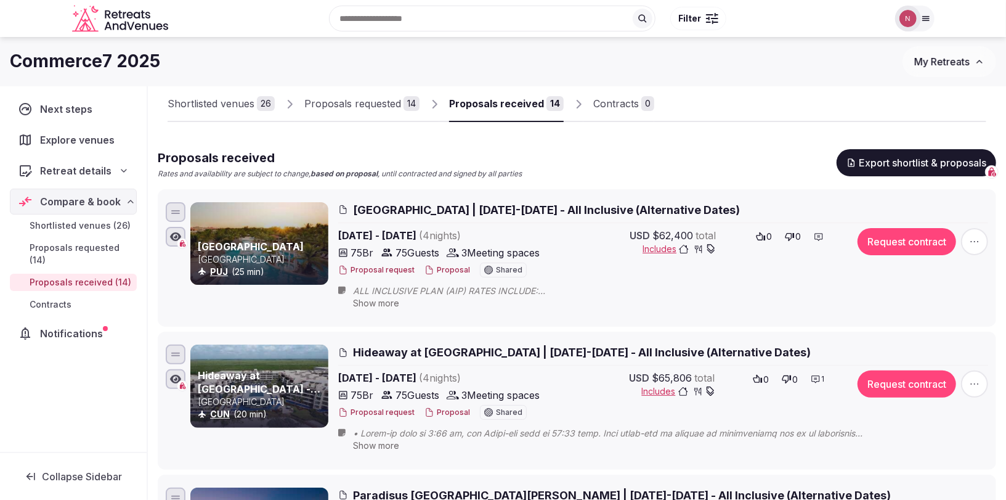
scroll to position [0, 0]
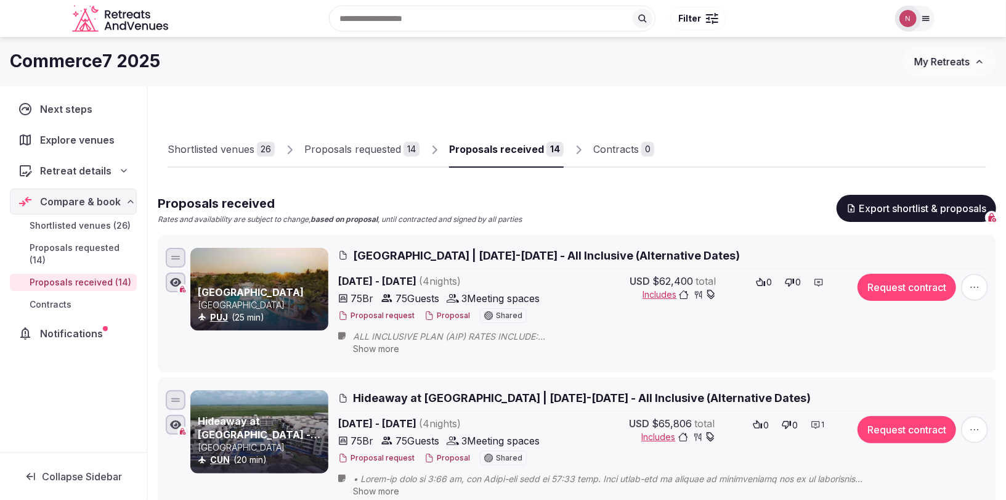
click at [340, 155] on div "Proposals requested" at bounding box center [352, 149] width 97 height 15
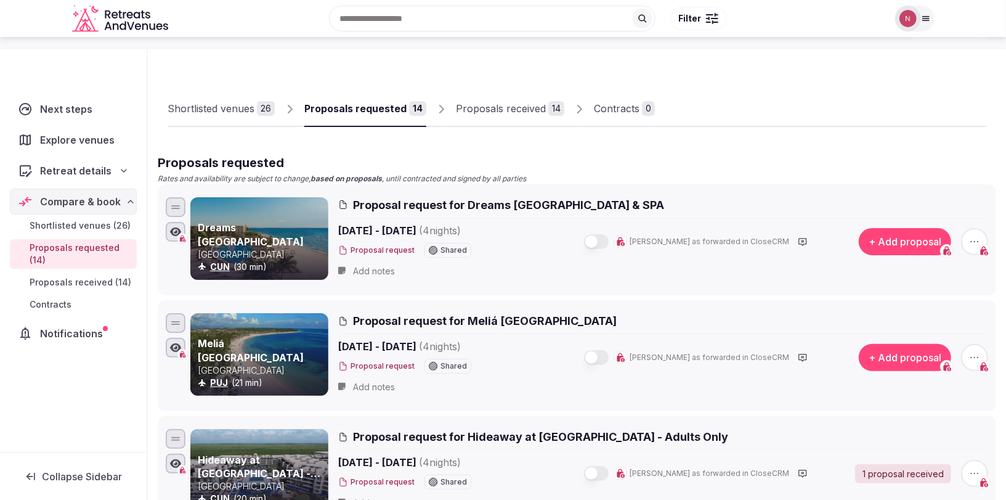
scroll to position [61, 0]
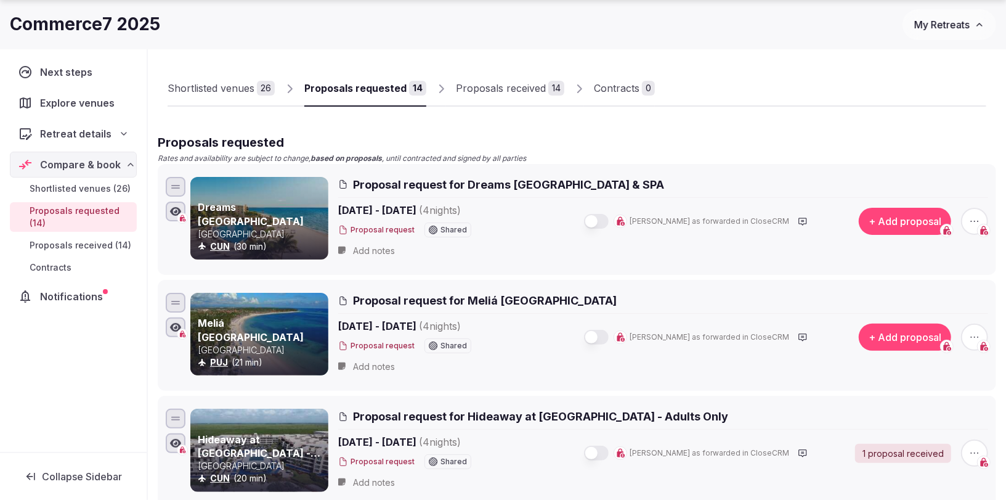
click at [235, 92] on div "Shortlisted venues" at bounding box center [211, 88] width 87 height 15
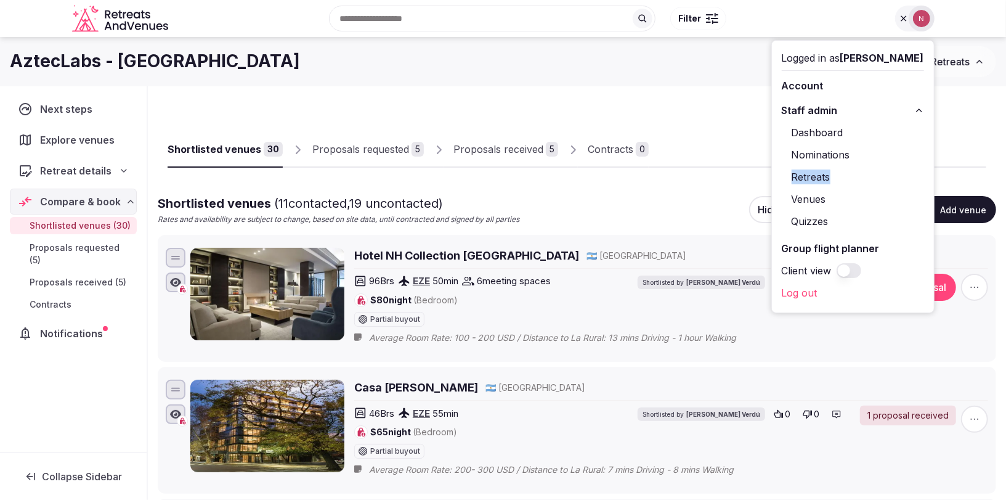
scroll to position [2, 0]
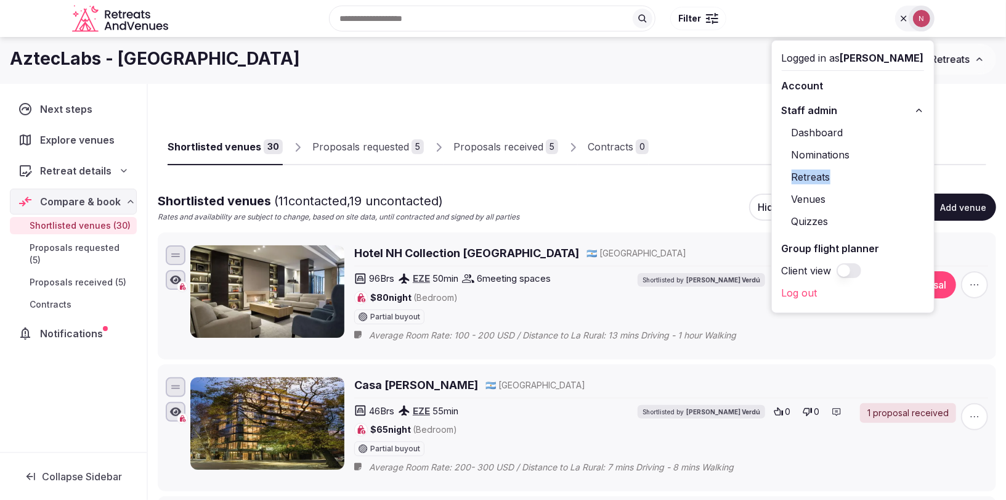
click at [479, 142] on div "Proposals received" at bounding box center [499, 146] width 90 height 15
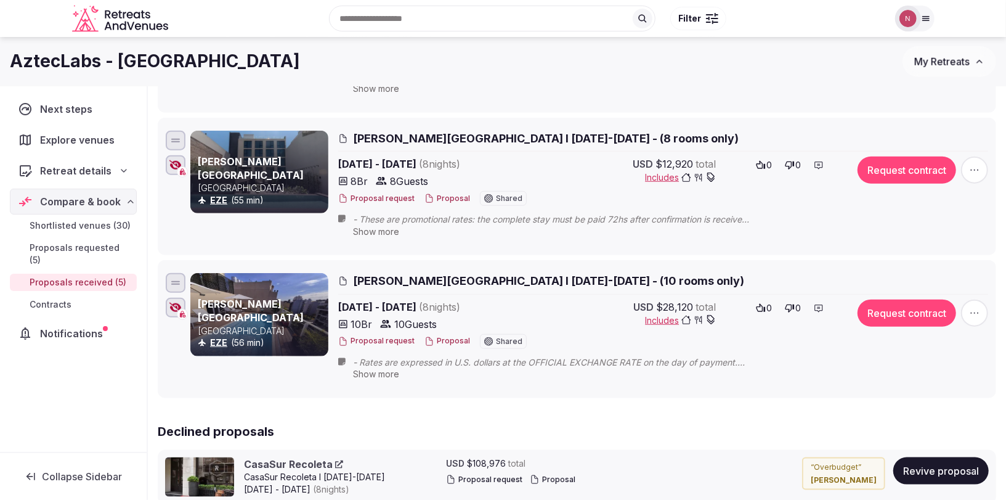
scroll to position [574, 0]
